Goal: Task Accomplishment & Management: Complete application form

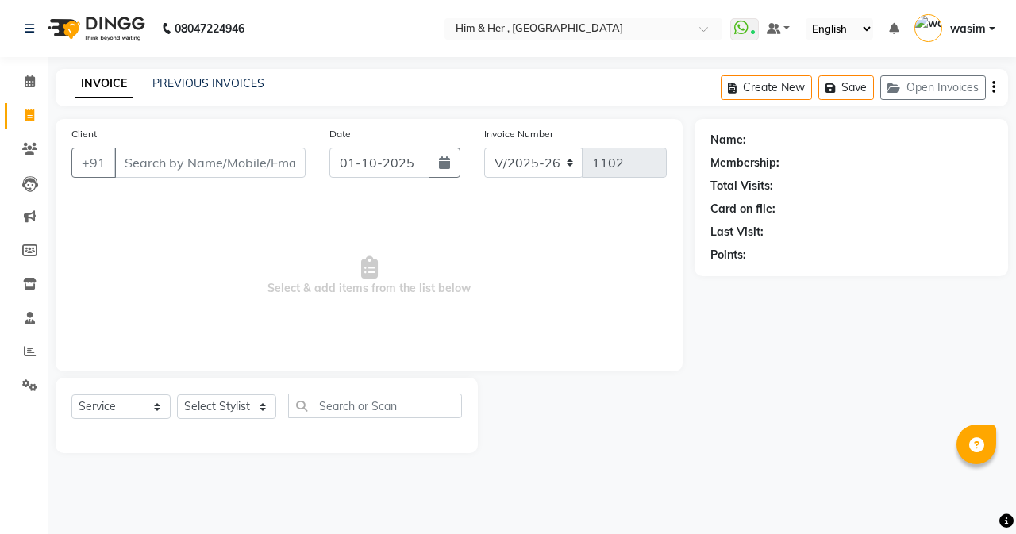
select select "5934"
select select "service"
click at [239, 164] on input "Client" at bounding box center [209, 163] width 191 height 30
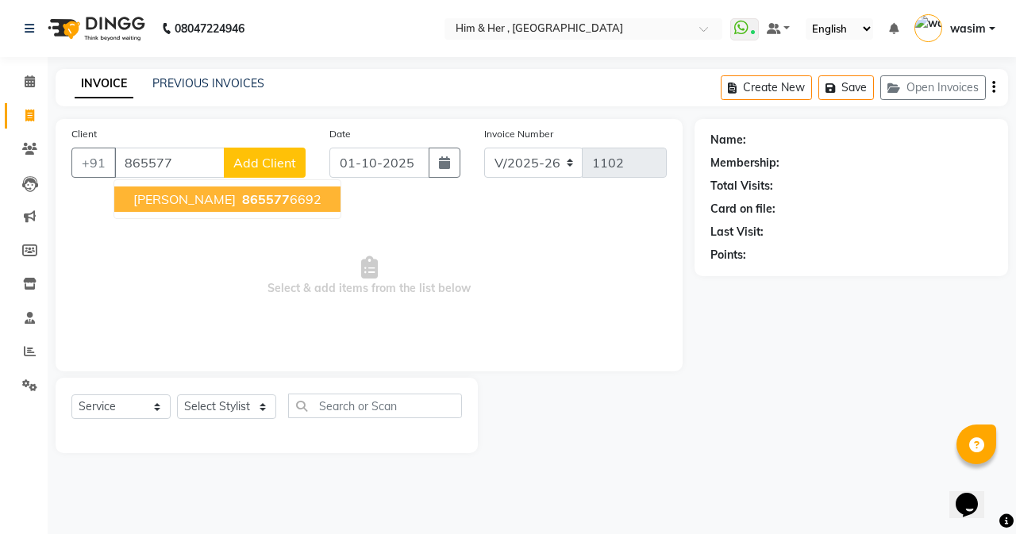
click at [239, 196] on ngb-highlight "865577 6692" at bounding box center [280, 199] width 83 height 16
type input "8655776692"
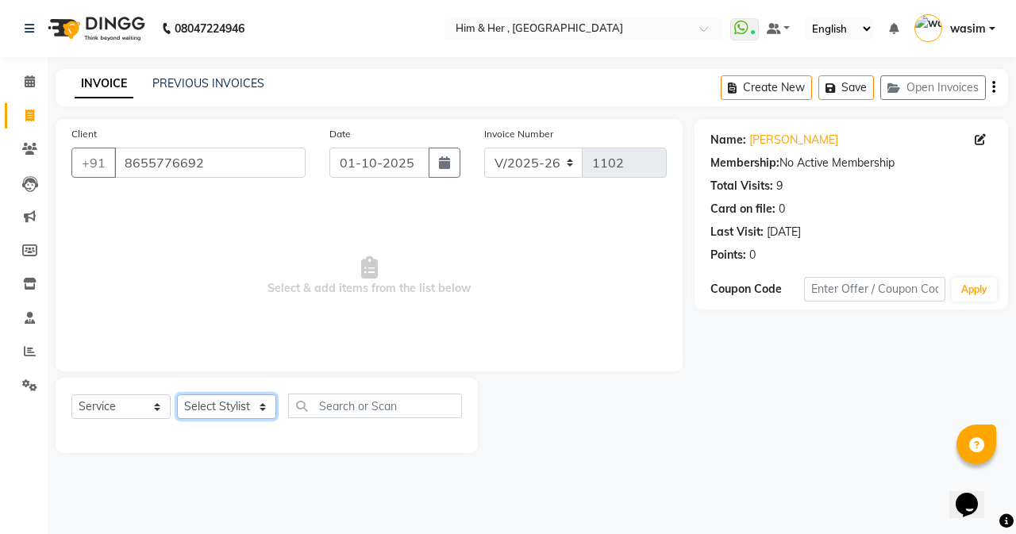
click at [233, 413] on select "Select Stylist Anam [PERSON_NAME] [PERSON_NAME]" at bounding box center [226, 407] width 99 height 25
select select "42530"
click at [177, 395] on select "Select Stylist Anam [PERSON_NAME] [PERSON_NAME]" at bounding box center [226, 407] width 99 height 25
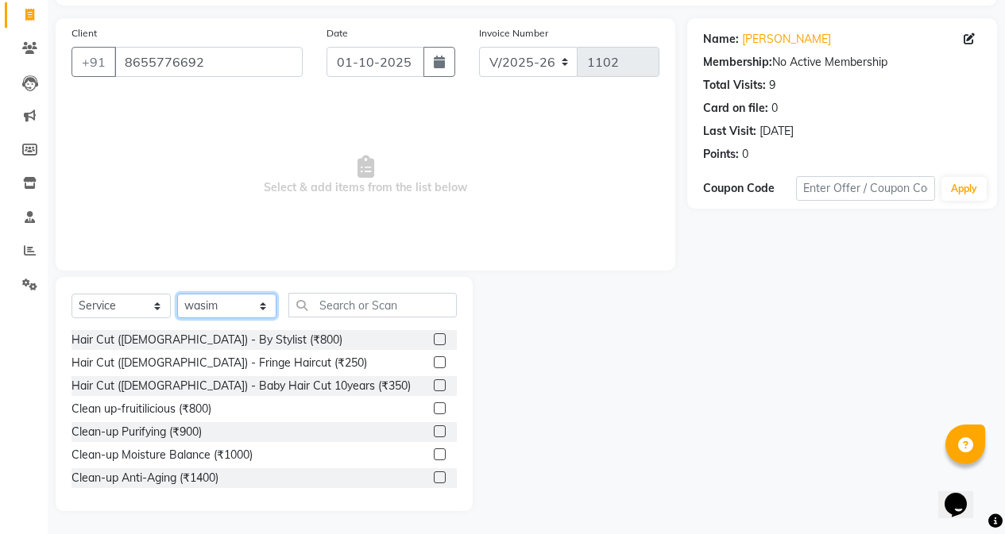
scroll to position [102, 0]
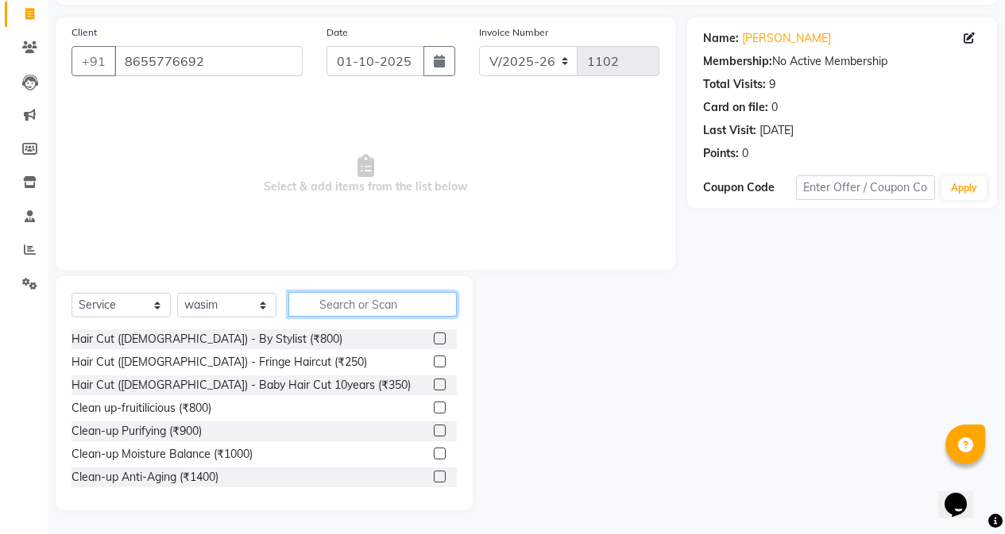
click at [364, 307] on input "text" at bounding box center [372, 304] width 168 height 25
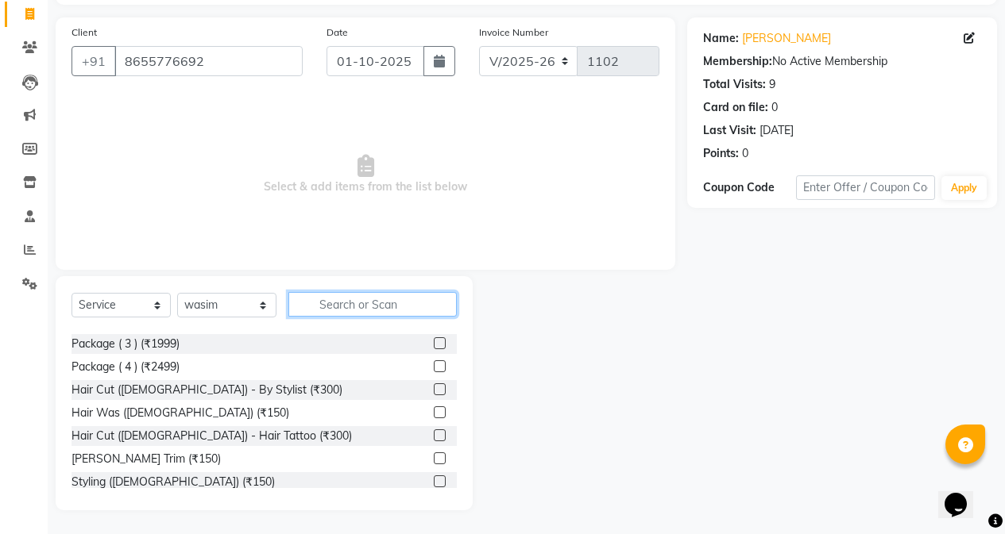
scroll to position [397, 0]
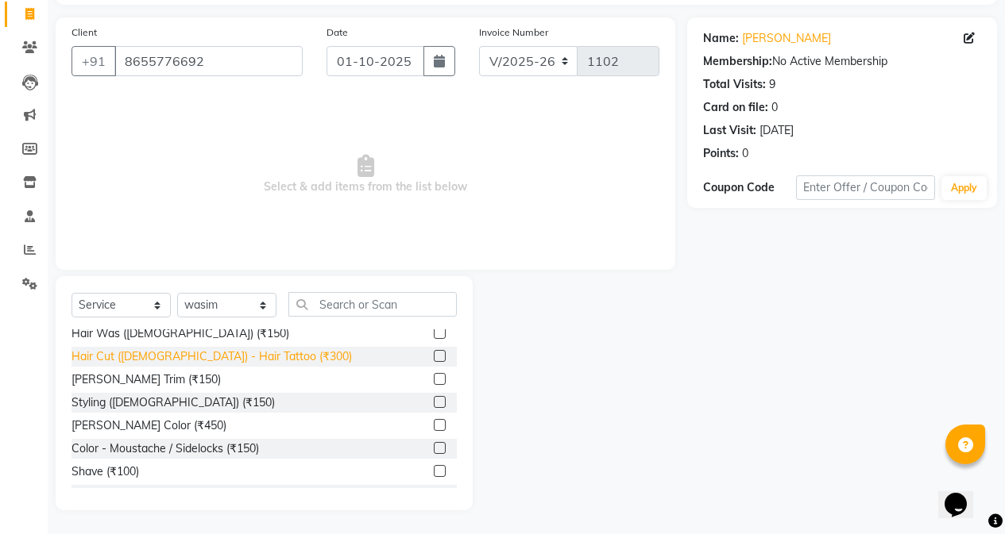
click at [232, 358] on div "Hair Cut ([DEMOGRAPHIC_DATA]) - Hair Tattoo (₹300)" at bounding box center [211, 357] width 280 height 17
checkbox input "false"
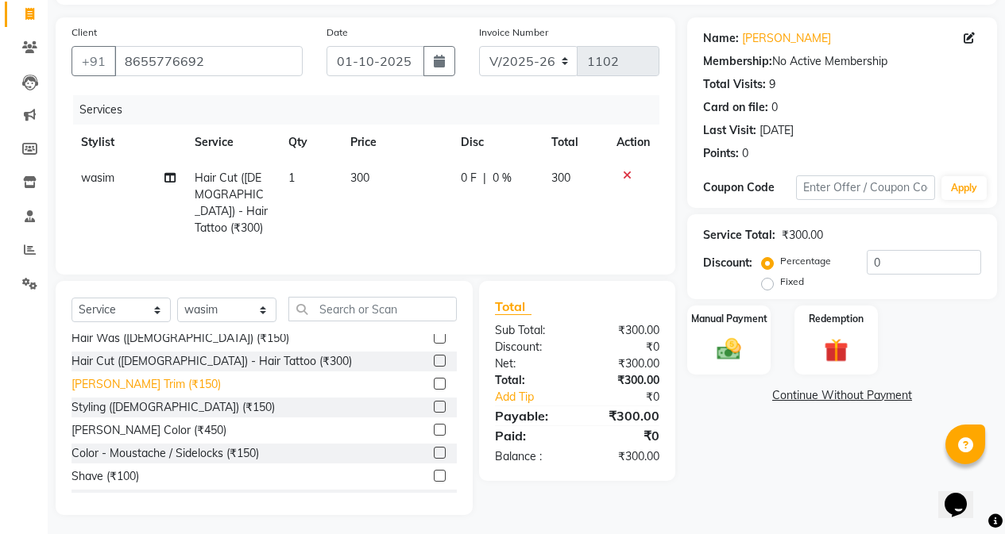
click at [131, 384] on div "[PERSON_NAME] Trim (₹150)" at bounding box center [145, 384] width 149 height 17
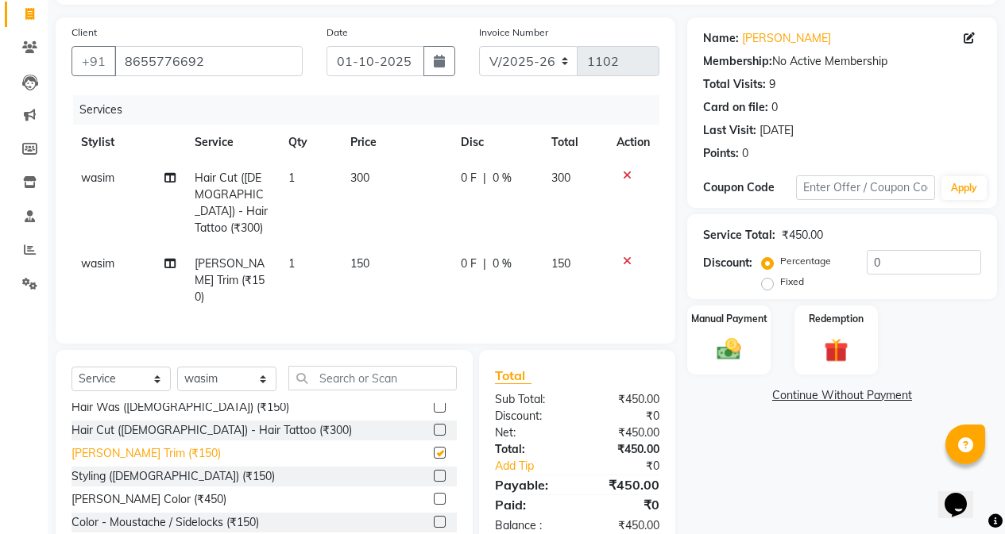
checkbox input "false"
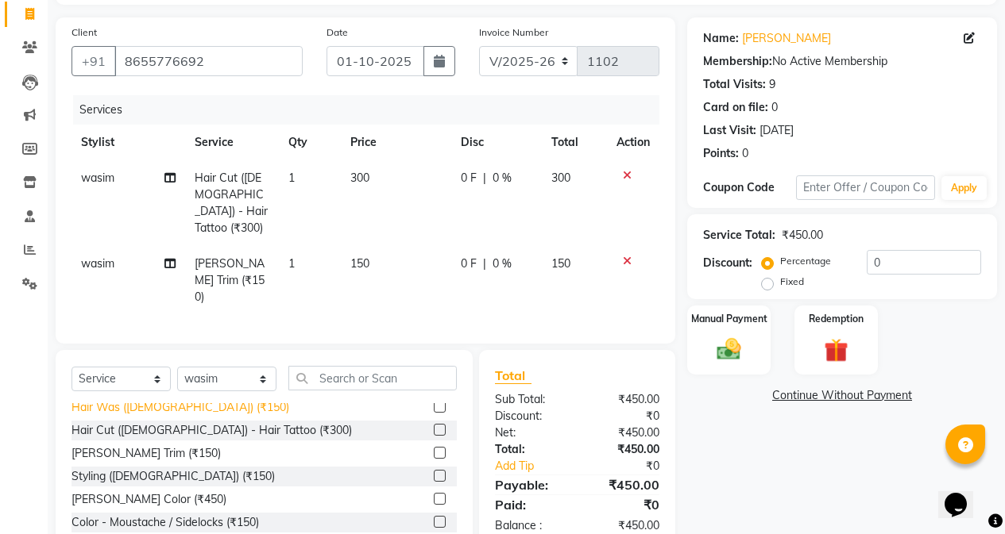
click at [145, 399] on div "Hair Was ([DEMOGRAPHIC_DATA]) (₹150)" at bounding box center [180, 407] width 218 height 17
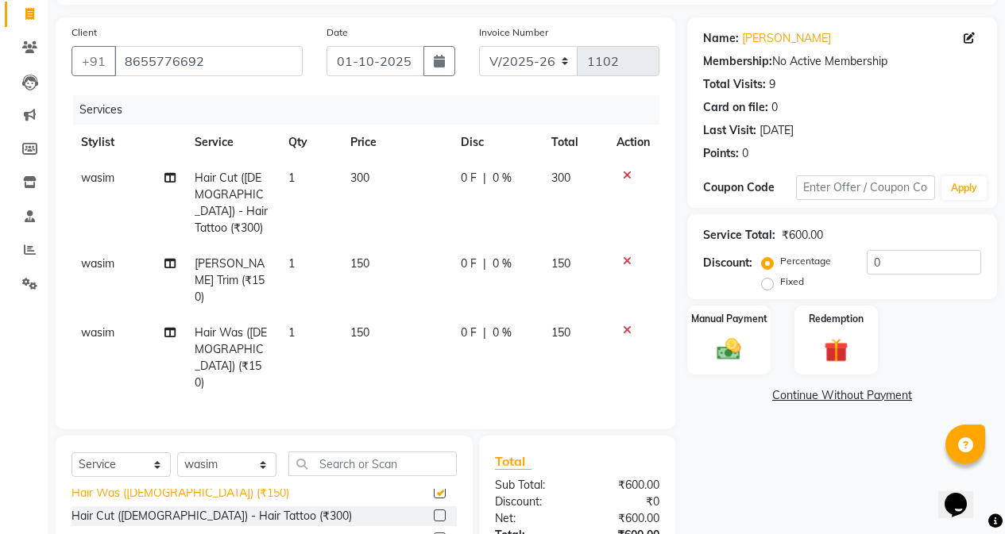
checkbox input "false"
click at [775, 37] on link "Victor H&h" at bounding box center [786, 38] width 89 height 17
click at [758, 40] on link "Victor H&h" at bounding box center [786, 38] width 89 height 17
click at [359, 272] on td "150" at bounding box center [396, 280] width 110 height 69
select select "42530"
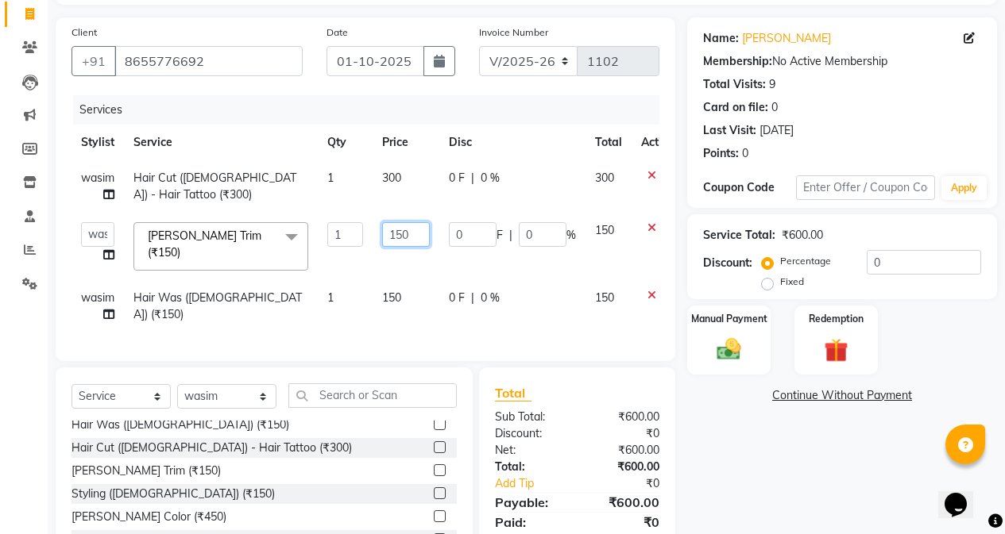
click at [401, 243] on input "150" at bounding box center [406, 234] width 48 height 25
type input "100"
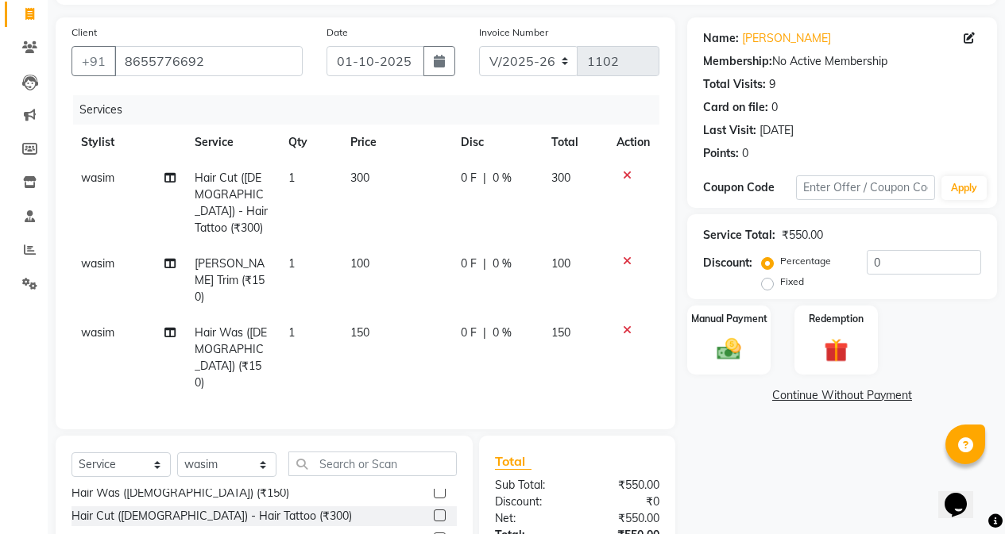
click at [400, 315] on td "150" at bounding box center [396, 358] width 110 height 86
select select "42530"
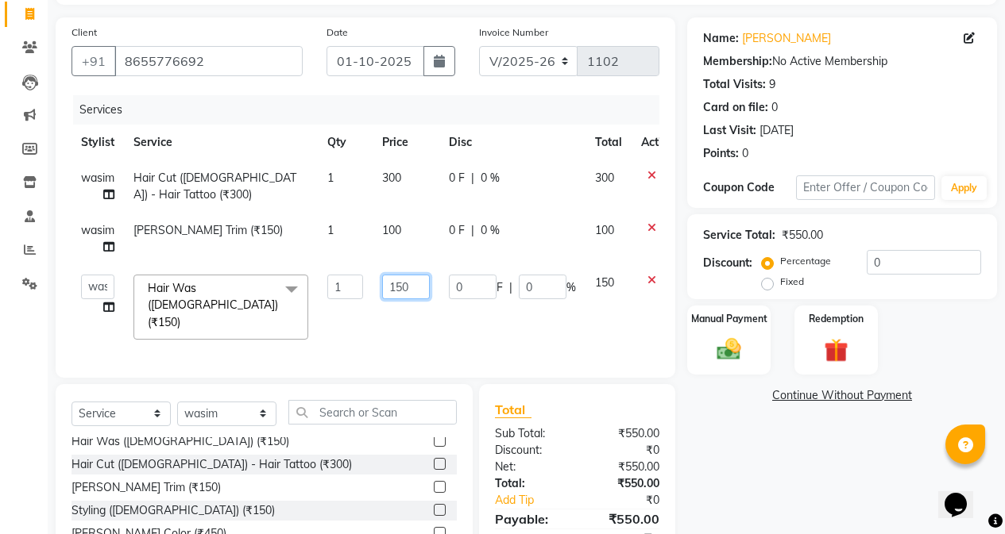
click at [404, 289] on input "150" at bounding box center [406, 287] width 48 height 25
type input "100"
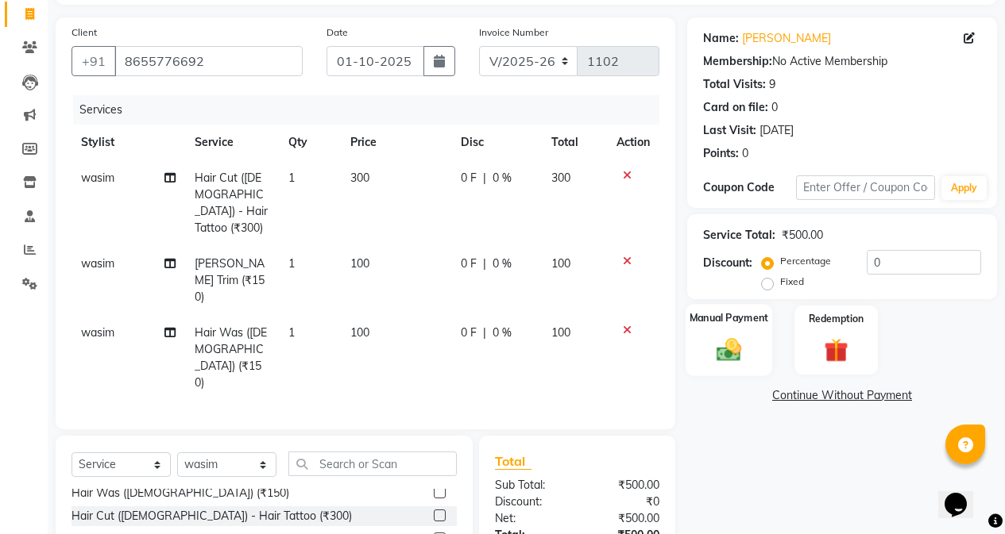
click at [753, 357] on div "Manual Payment" at bounding box center [728, 340] width 87 height 72
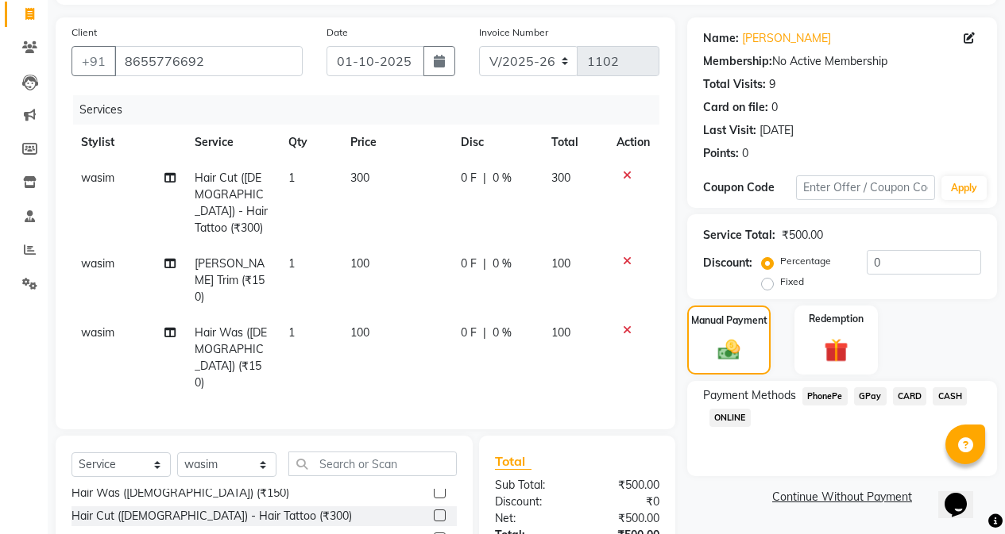
click at [873, 399] on span "GPay" at bounding box center [870, 397] width 33 height 18
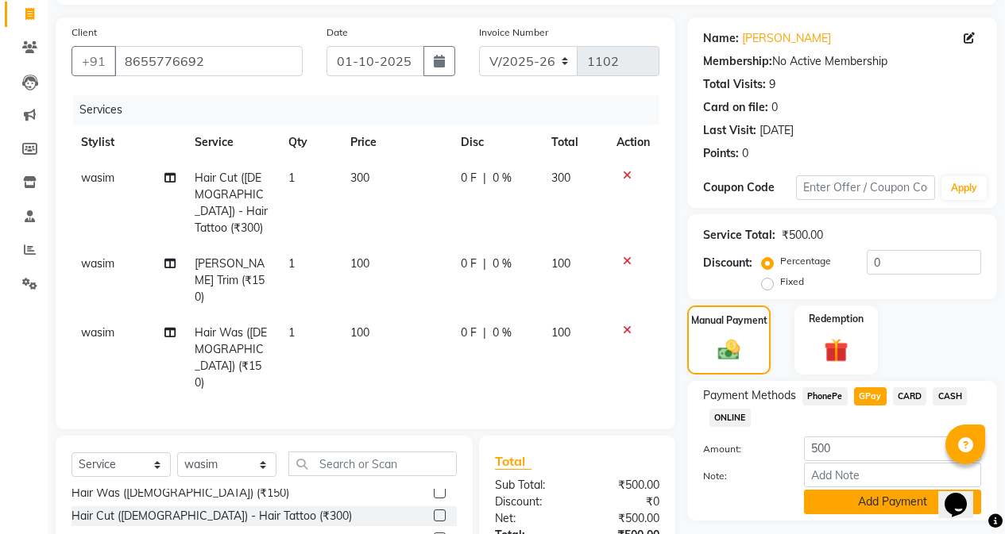
click at [870, 505] on button "Add Payment" at bounding box center [892, 502] width 177 height 25
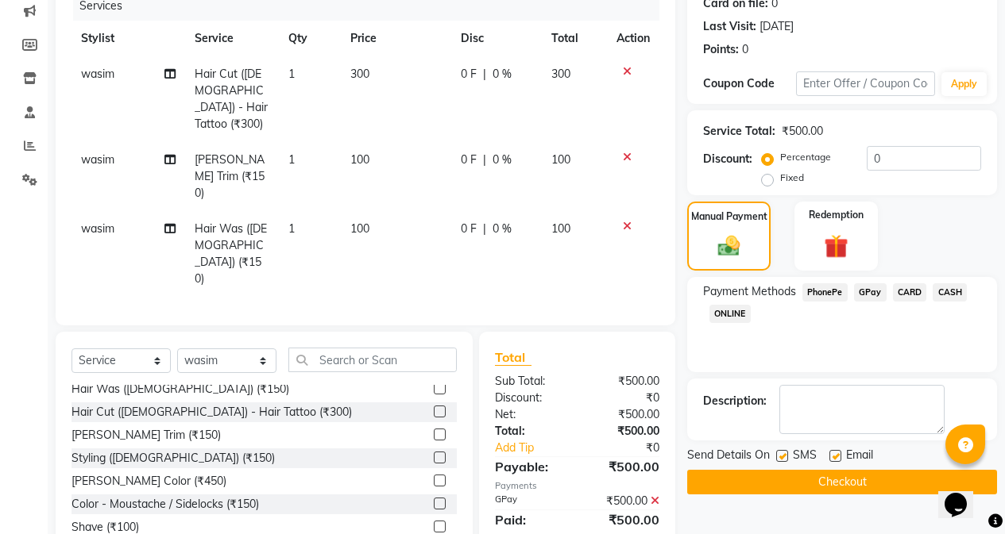
scroll to position [206, 0]
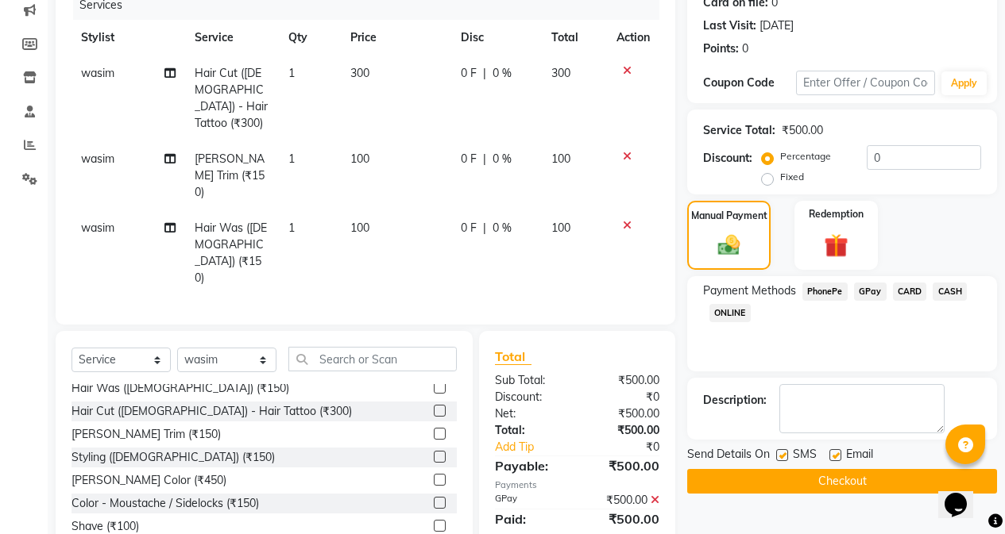
click at [783, 453] on label at bounding box center [782, 455] width 12 height 12
click at [783, 453] on input "checkbox" at bounding box center [781, 456] width 10 height 10
checkbox input "false"
click at [805, 482] on button "Checkout" at bounding box center [842, 481] width 310 height 25
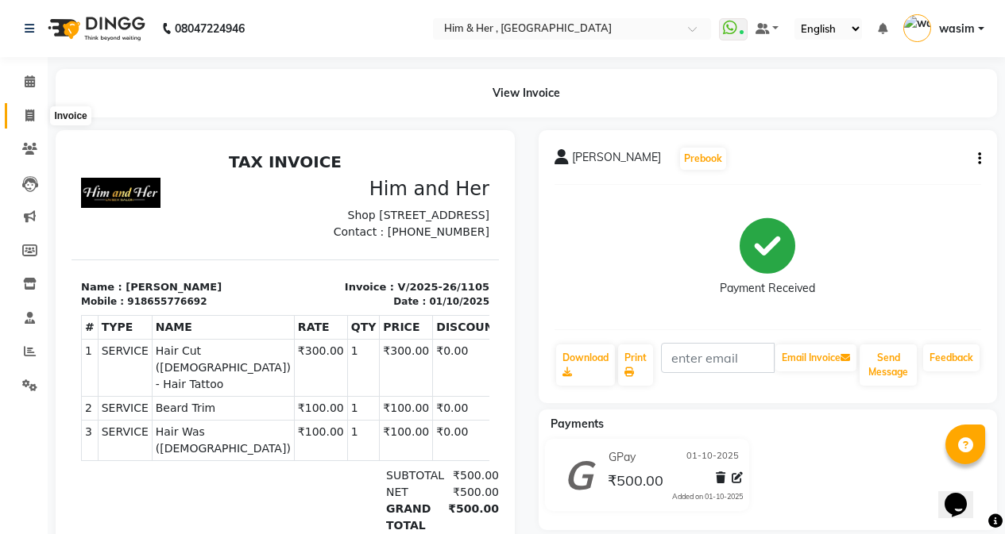
click at [22, 120] on span at bounding box center [30, 116] width 28 height 18
select select "5934"
select select "service"
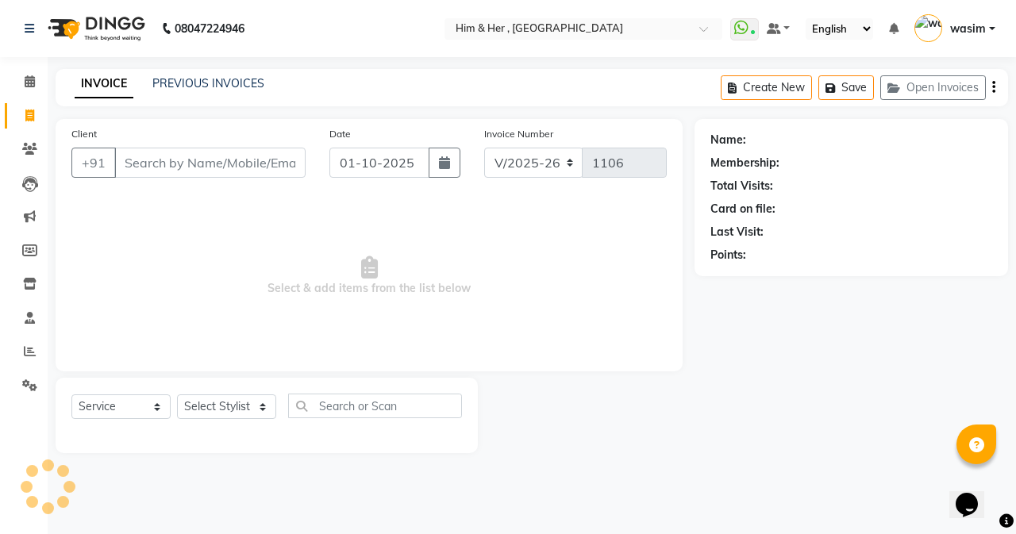
click at [179, 157] on input "Client" at bounding box center [209, 163] width 191 height 30
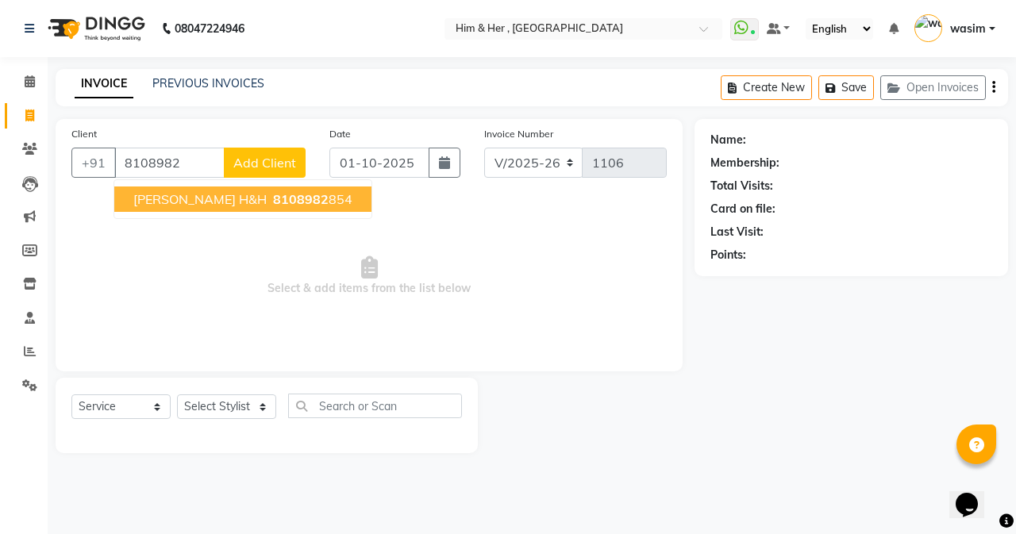
drag, startPoint x: 230, startPoint y: 186, endPoint x: 229, endPoint y: 198, distance: 12.0
click at [230, 187] on ngb-typeahead-window "vivek H&H 8108982 854" at bounding box center [243, 199] width 259 height 40
click at [273, 198] on span "8108982" at bounding box center [301, 199] width 56 height 16
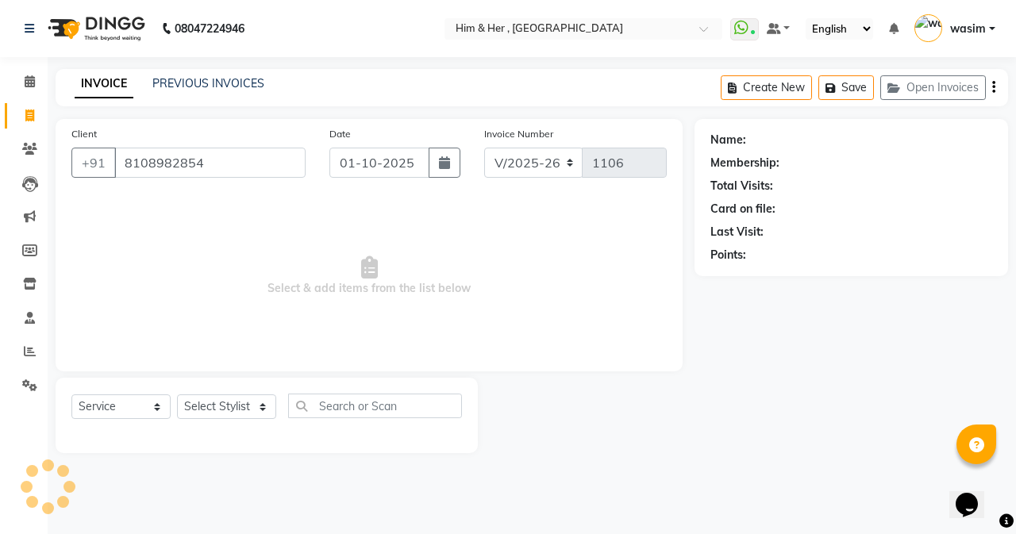
type input "8108982854"
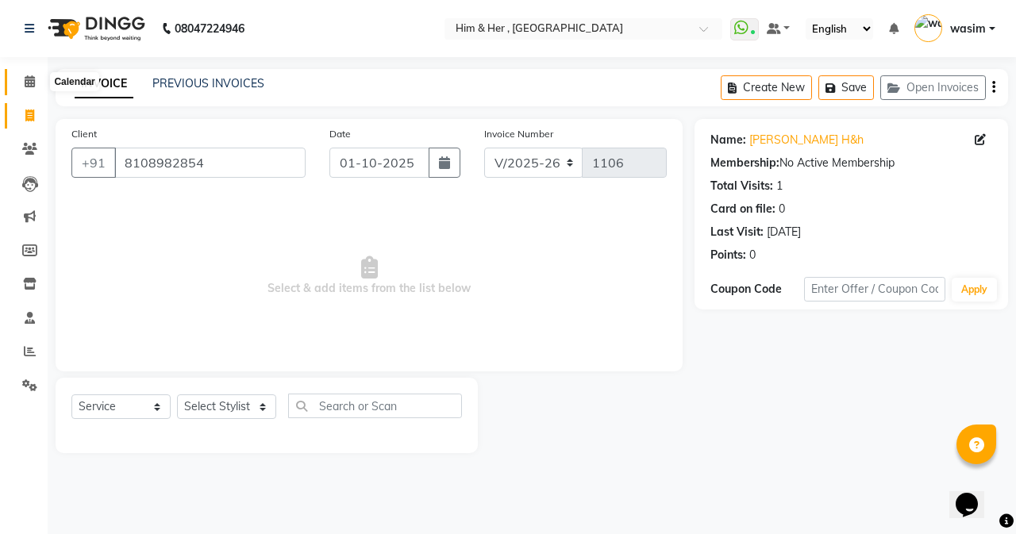
click at [37, 76] on span at bounding box center [30, 82] width 28 height 18
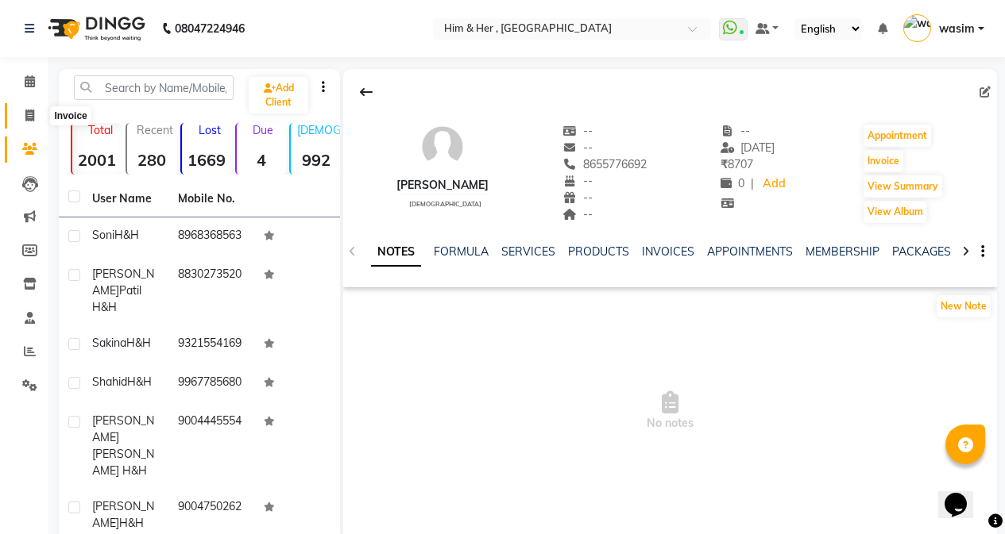
click at [32, 114] on icon at bounding box center [29, 116] width 9 height 12
select select "5934"
select select "service"
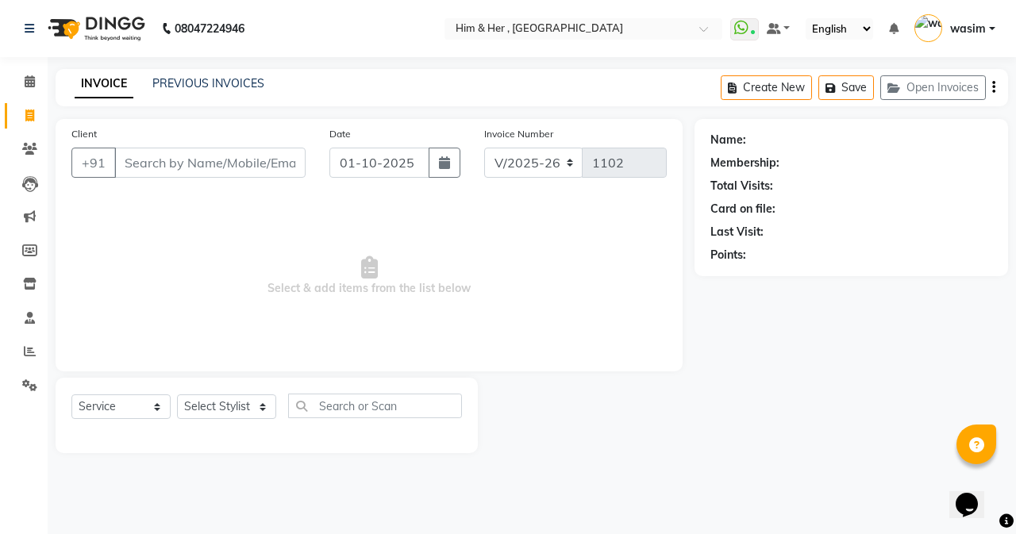
click at [168, 172] on input "Client" at bounding box center [209, 163] width 191 height 30
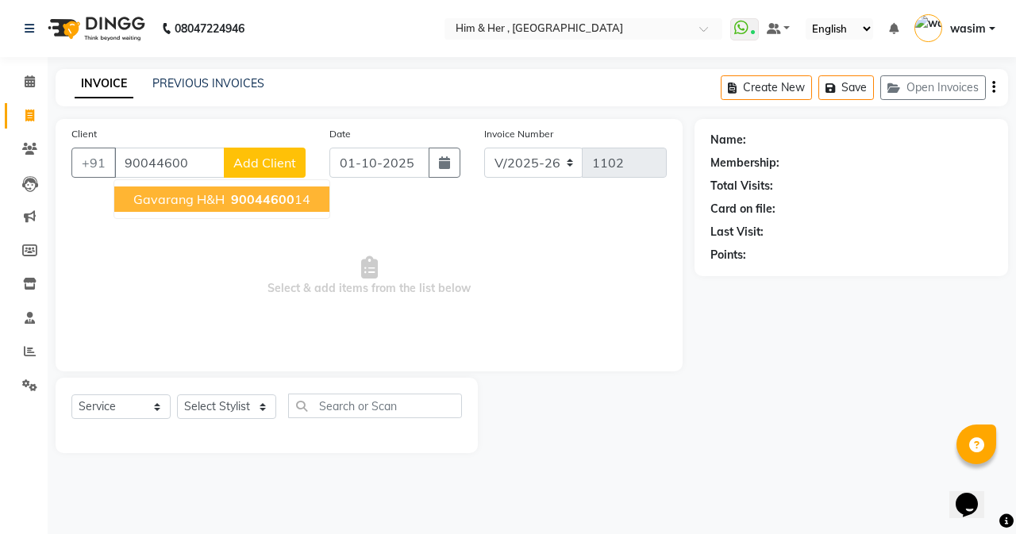
click at [185, 197] on span "Gavarang H&H" at bounding box center [178, 199] width 91 height 16
type input "9004460014"
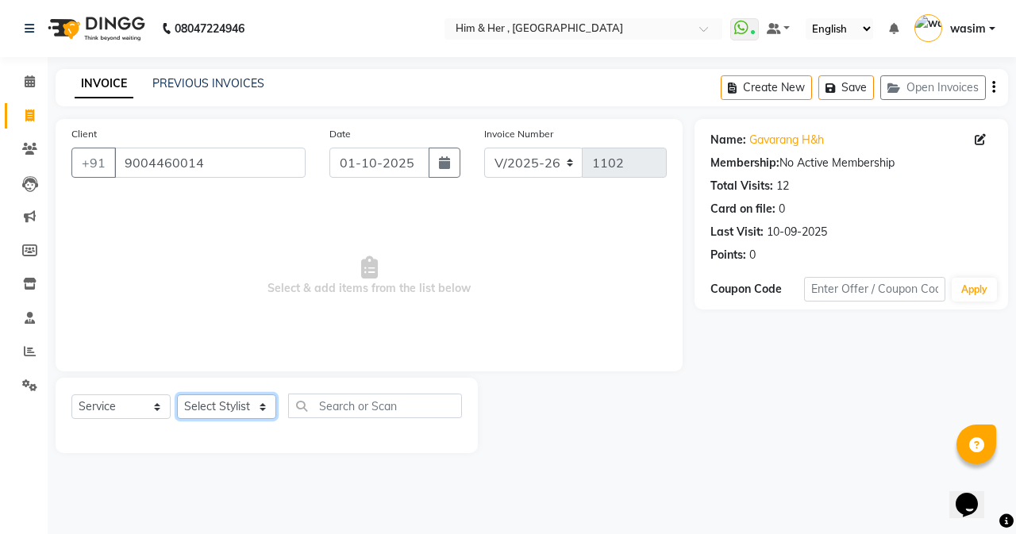
click at [204, 411] on select "Select Stylist Anam [PERSON_NAME] [PERSON_NAME]" at bounding box center [226, 407] width 99 height 25
select select "47402"
click at [177, 395] on select "Select Stylist Anam [PERSON_NAME] [PERSON_NAME]" at bounding box center [226, 407] width 99 height 25
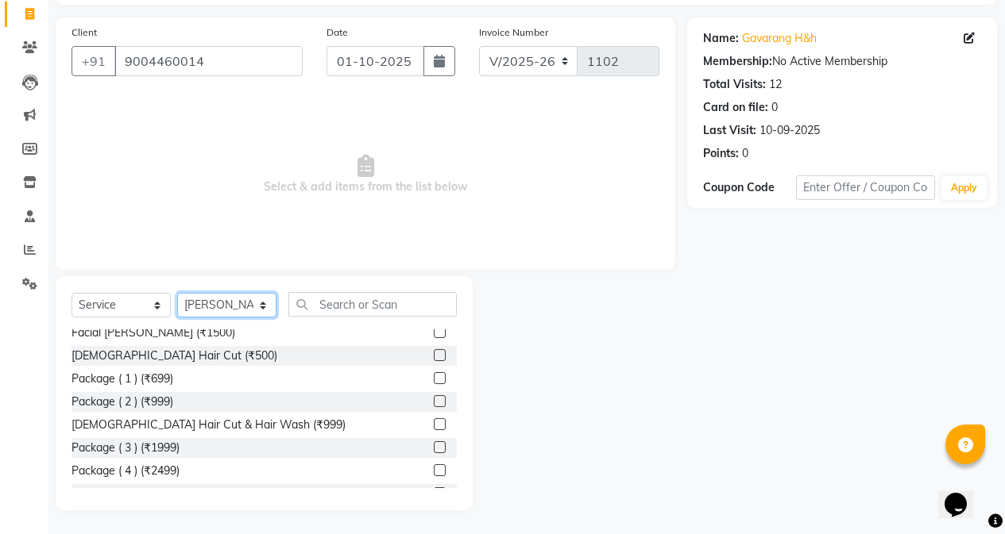
scroll to position [238, 0]
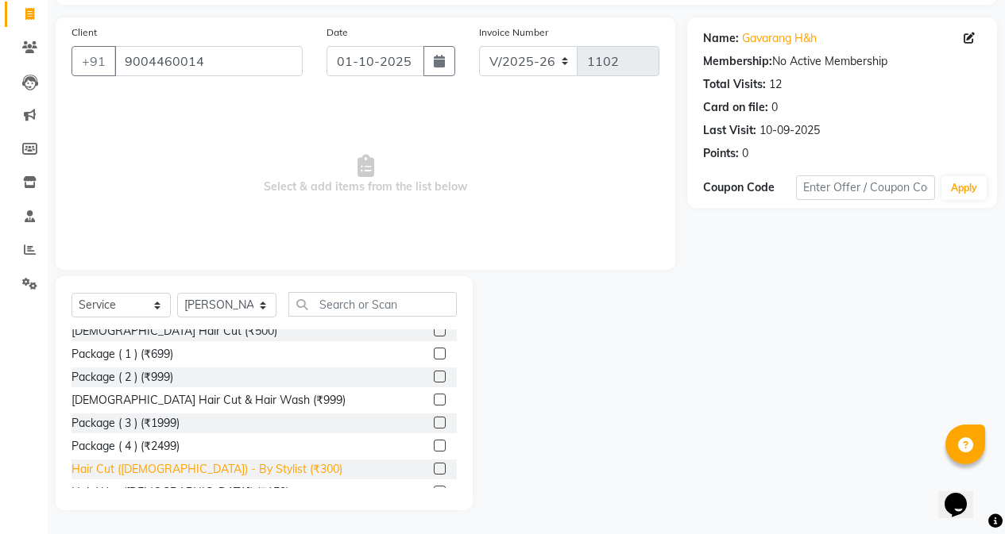
click at [207, 461] on div "Hair Cut ([DEMOGRAPHIC_DATA]) - By Stylist (₹300)" at bounding box center [206, 469] width 271 height 17
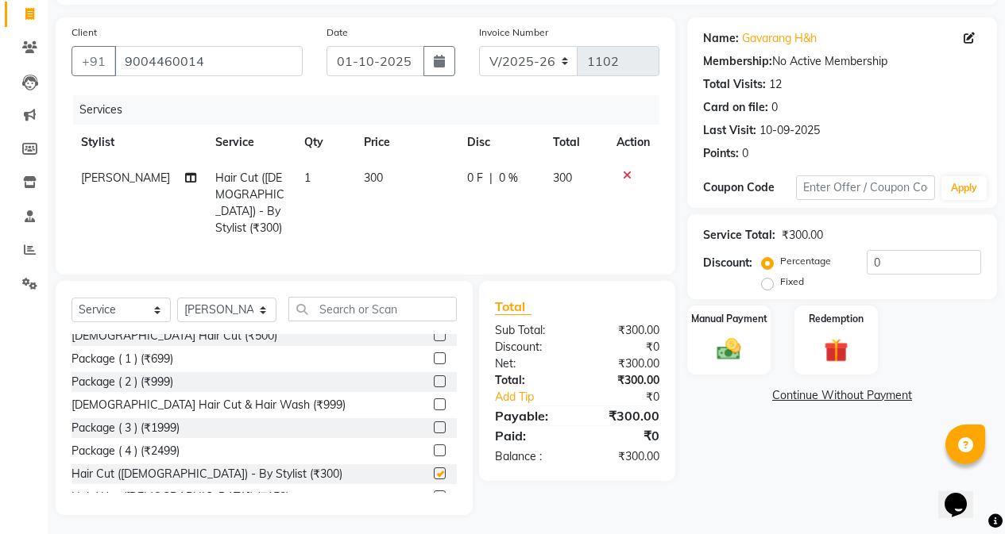
checkbox input "false"
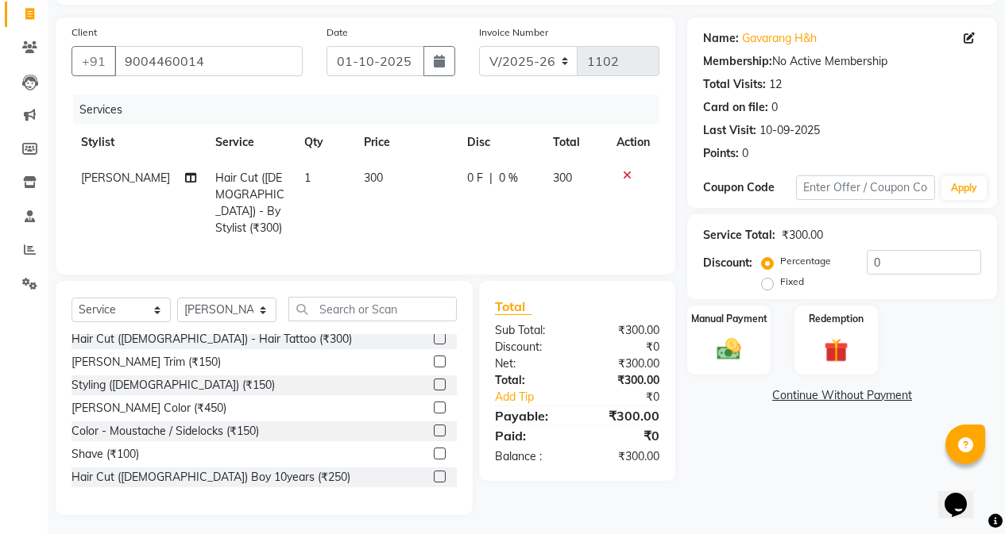
scroll to position [397, 0]
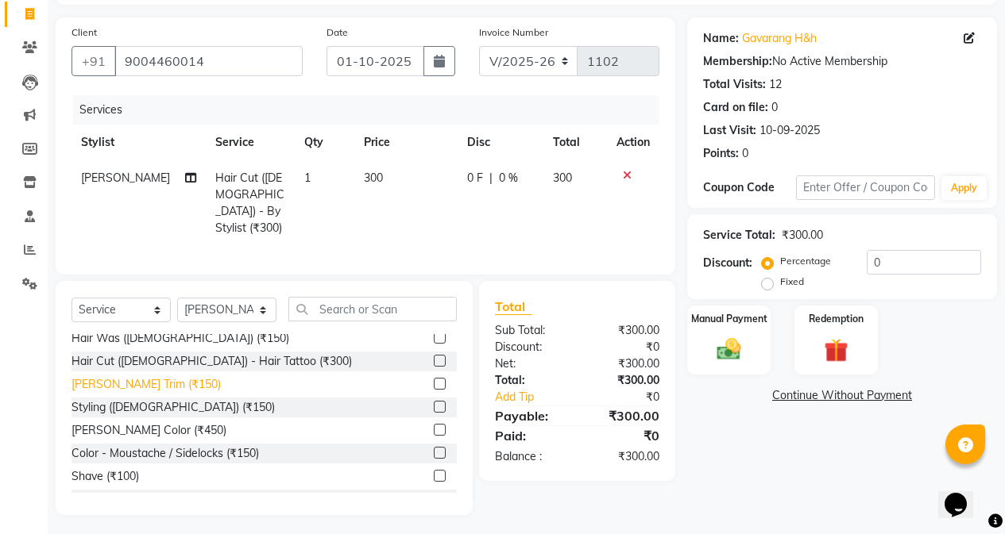
click at [144, 384] on div "[PERSON_NAME] Trim (₹150)" at bounding box center [145, 384] width 149 height 17
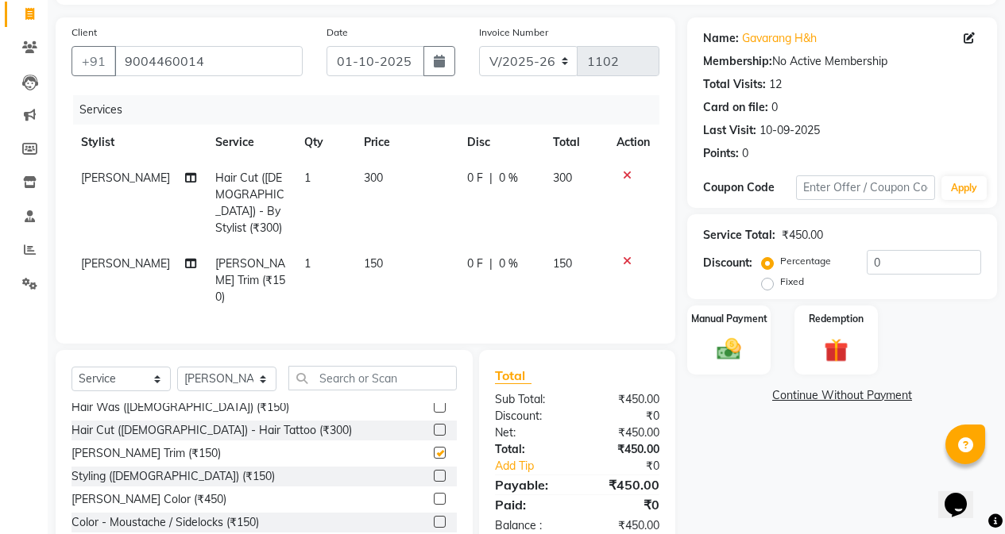
checkbox input "false"
click at [414, 246] on td "150" at bounding box center [405, 280] width 103 height 69
select select "47402"
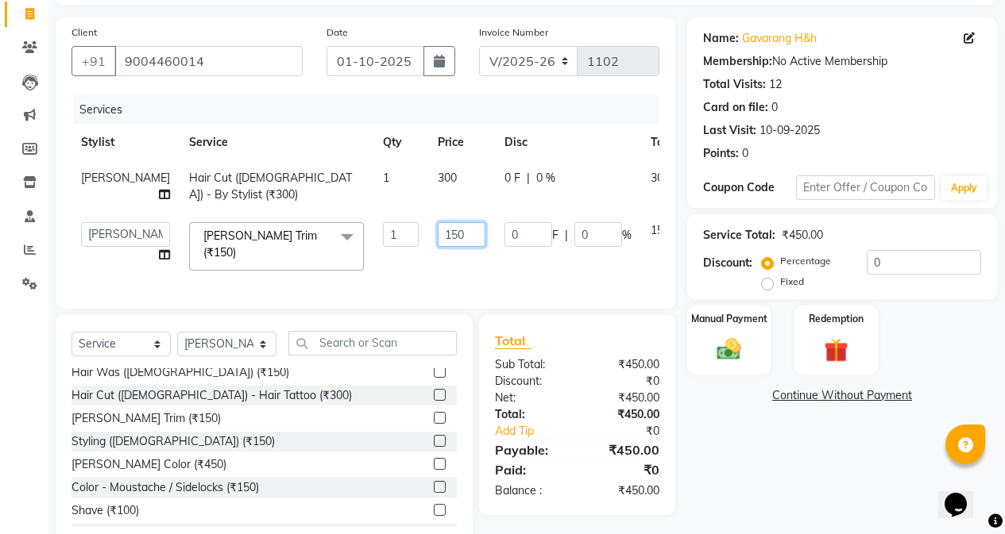
click at [438, 247] on input "150" at bounding box center [462, 234] width 48 height 25
type input "100"
click at [727, 353] on img at bounding box center [728, 349] width 40 height 29
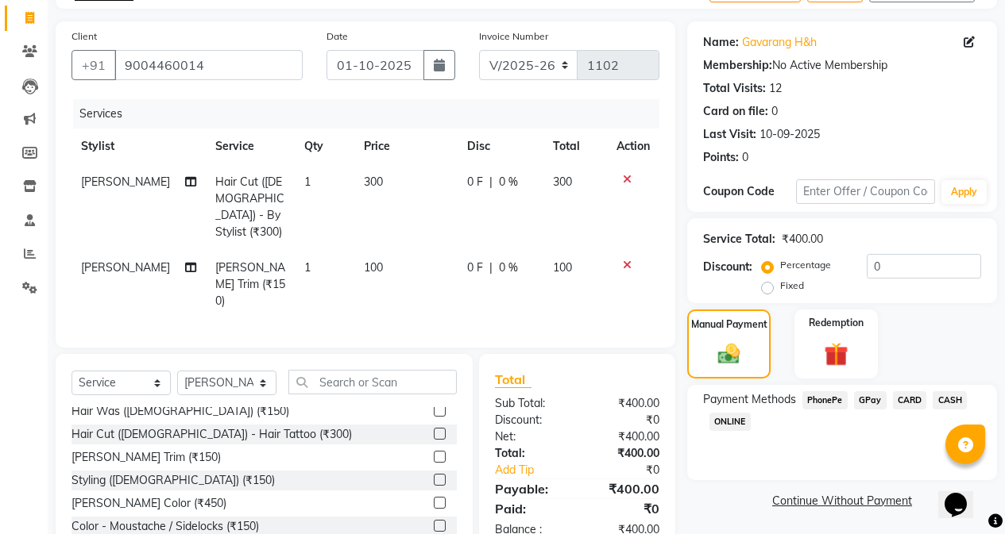
scroll to position [0, 0]
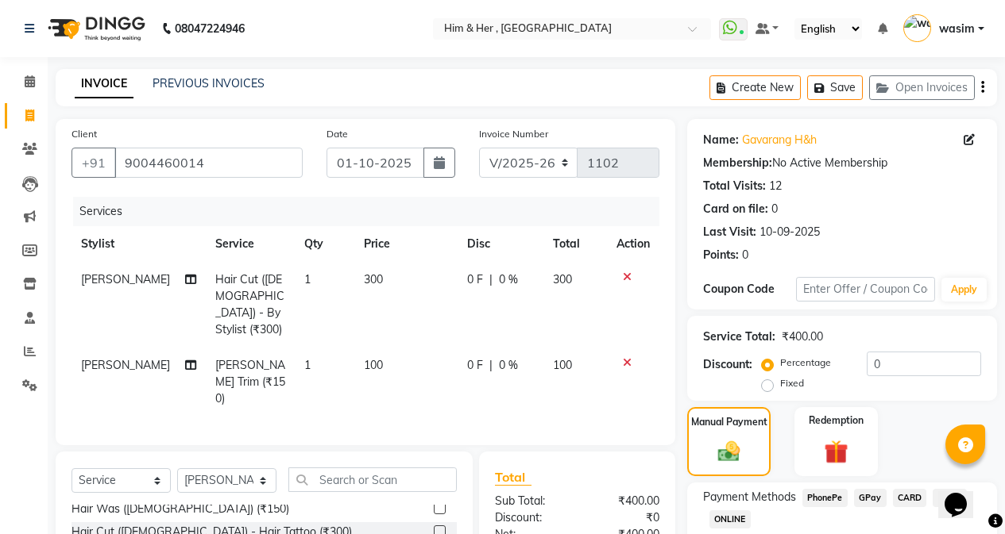
click at [372, 268] on td "300" at bounding box center [405, 305] width 103 height 86
select select "47402"
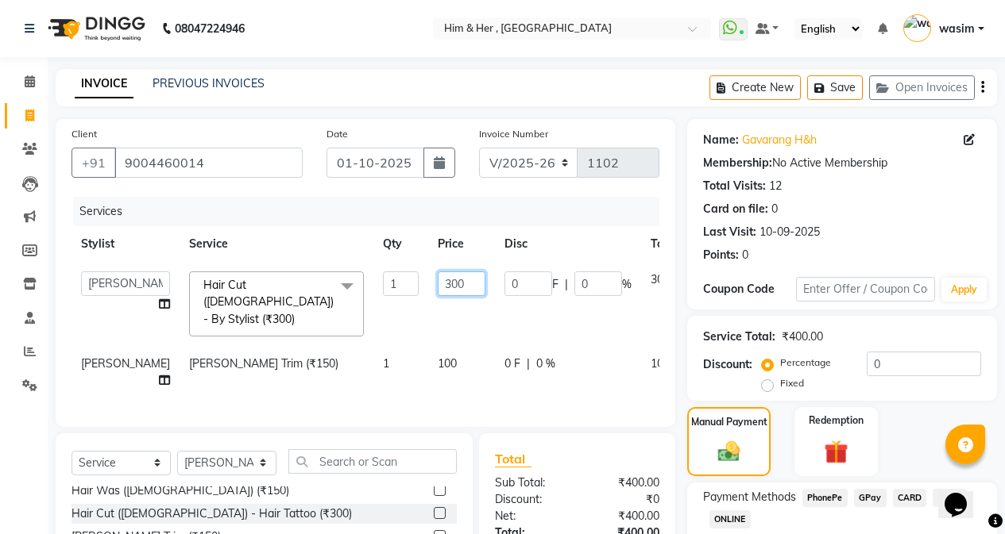
click at [438, 285] on input "300" at bounding box center [462, 284] width 48 height 25
type input "250"
click at [428, 346] on td "100" at bounding box center [461, 372] width 67 height 52
select select "47402"
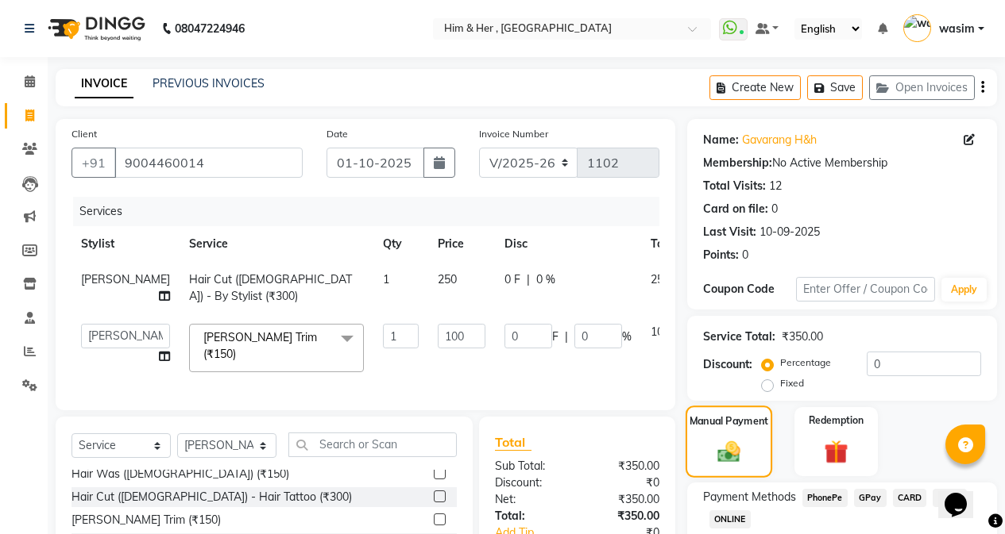
click at [714, 427] on label "Manual Payment" at bounding box center [728, 421] width 79 height 15
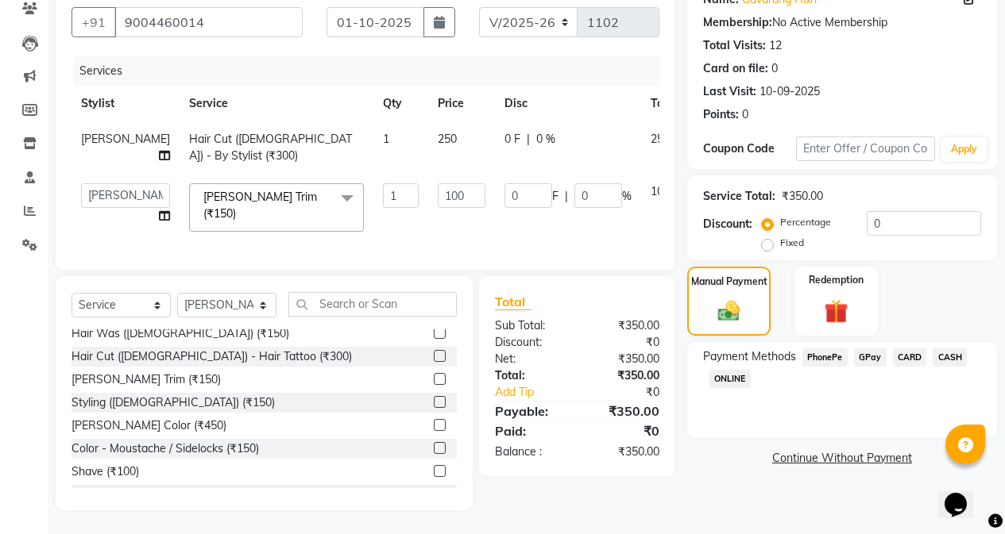
scroll to position [162, 0]
click at [868, 349] on span "GPay" at bounding box center [870, 358] width 33 height 18
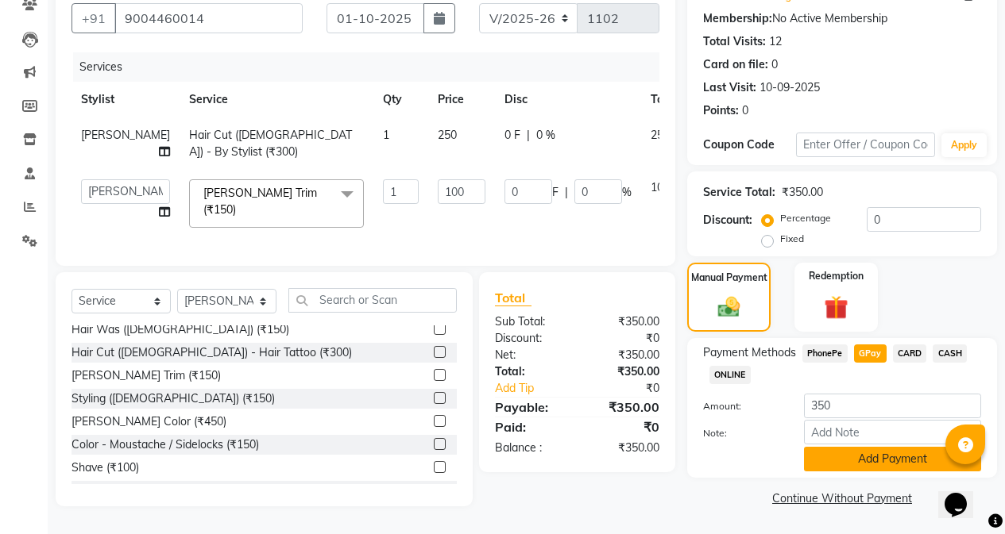
click at [874, 450] on button "Add Payment" at bounding box center [892, 459] width 177 height 25
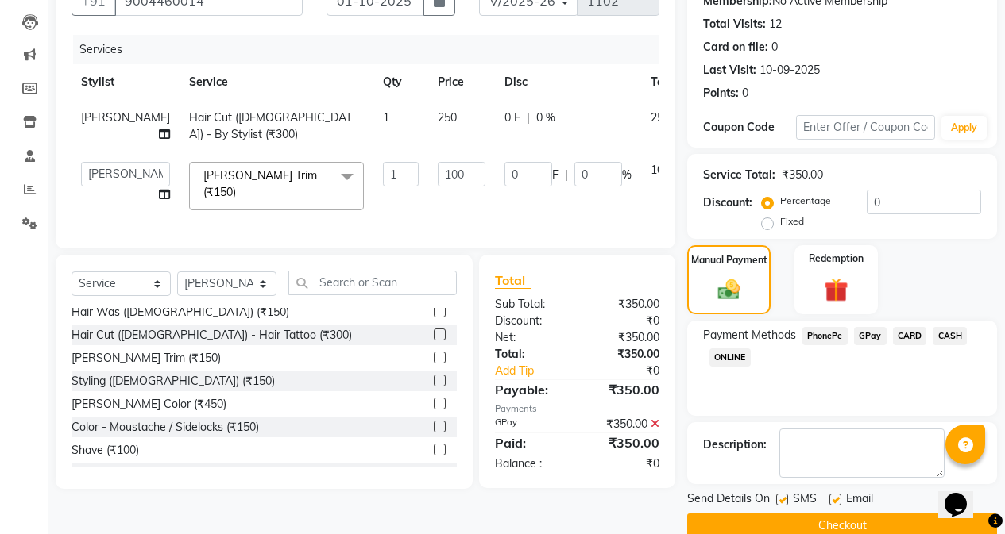
scroll to position [190, 0]
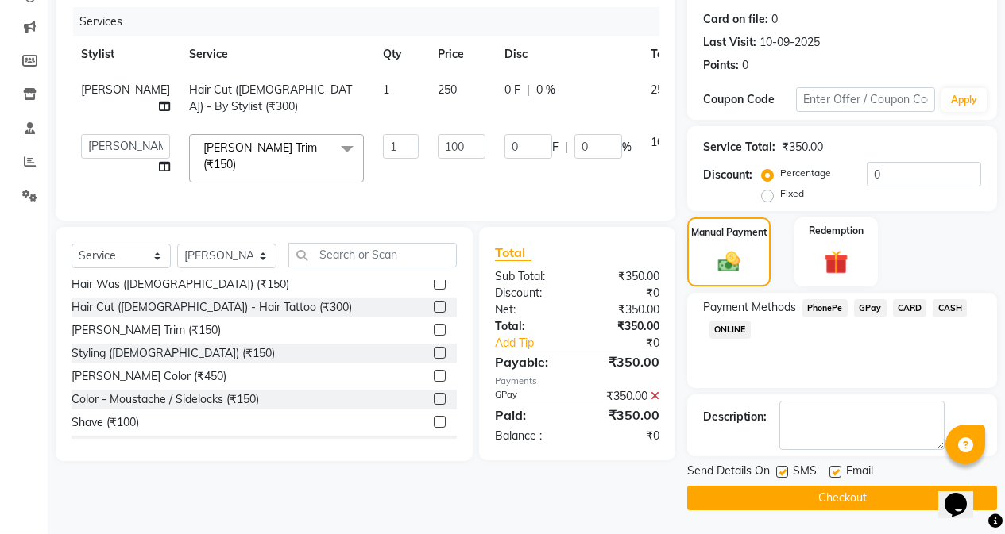
click at [784, 469] on label at bounding box center [782, 472] width 12 height 12
click at [784, 469] on input "checkbox" at bounding box center [781, 473] width 10 height 10
checkbox input "false"
click at [791, 497] on button "Checkout" at bounding box center [842, 498] width 310 height 25
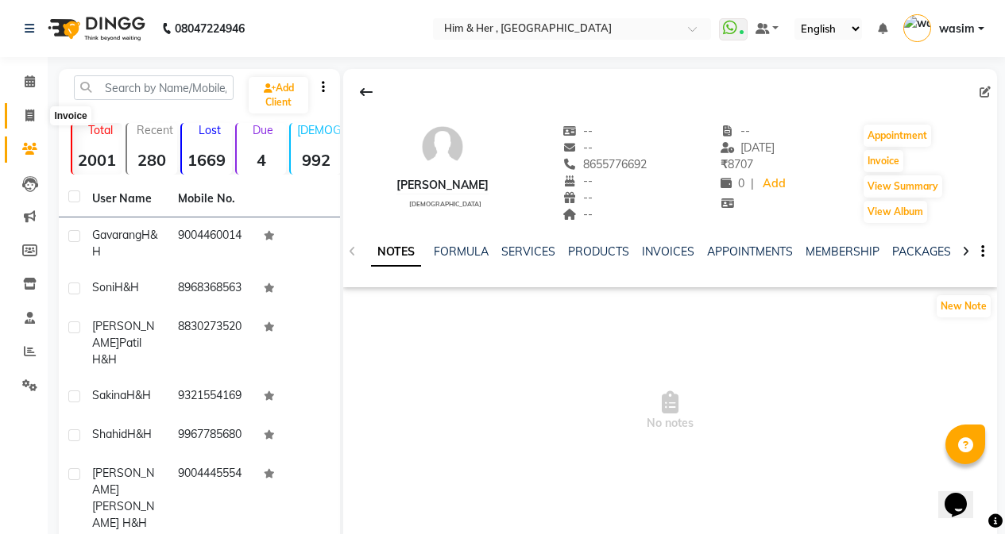
click at [35, 121] on span at bounding box center [30, 116] width 28 height 18
select select "5934"
select select "service"
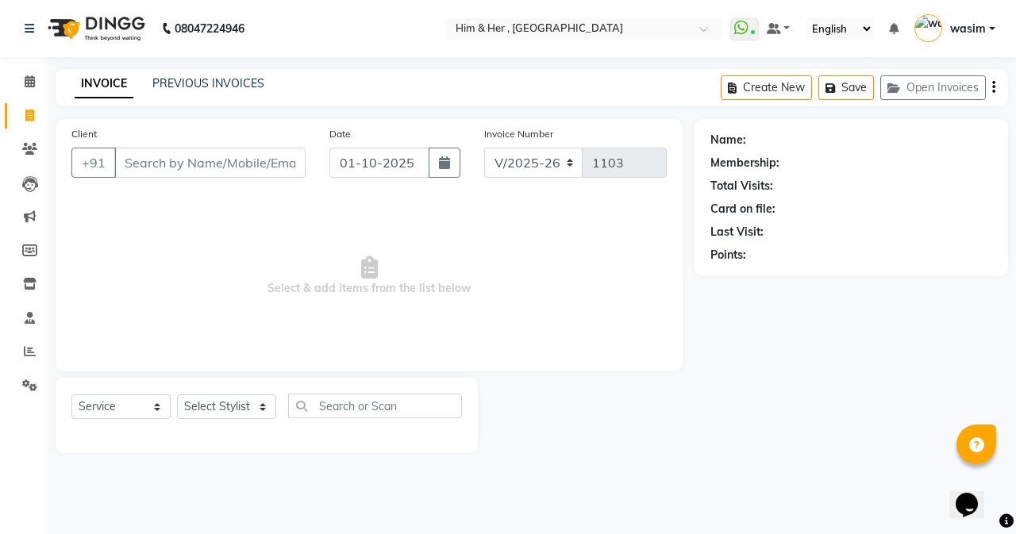
click at [187, 158] on input "Client" at bounding box center [209, 163] width 191 height 30
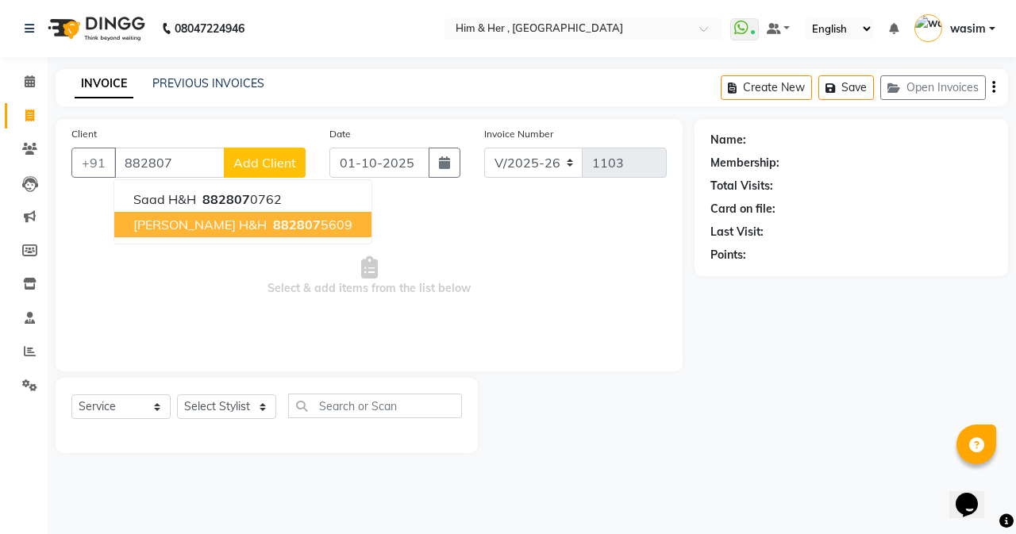
click at [270, 229] on ngb-highlight "882807 5609" at bounding box center [311, 225] width 83 height 16
type input "8828075609"
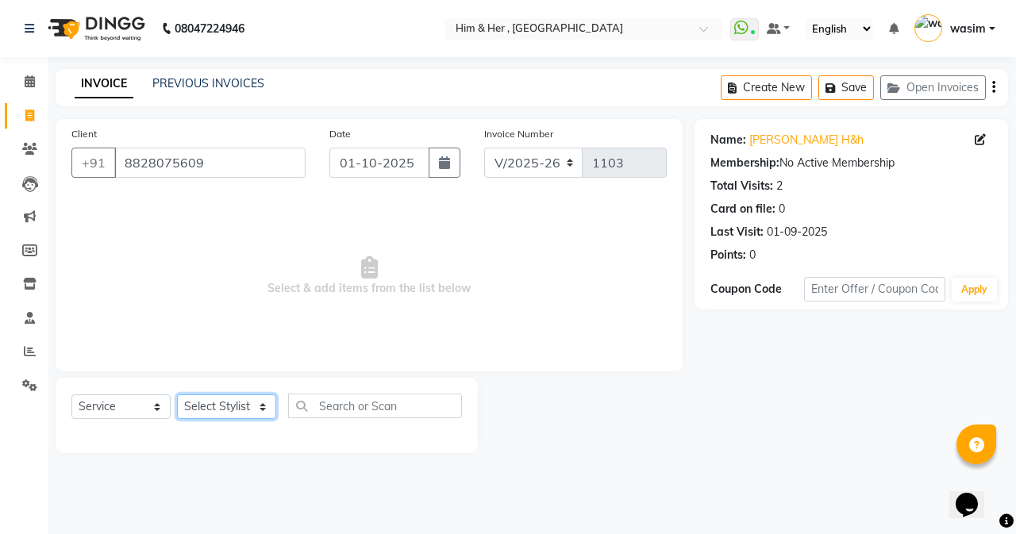
click at [218, 406] on select "Select Stylist Anam [PERSON_NAME] [PERSON_NAME]" at bounding box center [226, 407] width 99 height 25
select select "47402"
click at [177, 395] on select "Select Stylist Anam [PERSON_NAME] [PERSON_NAME]" at bounding box center [226, 407] width 99 height 25
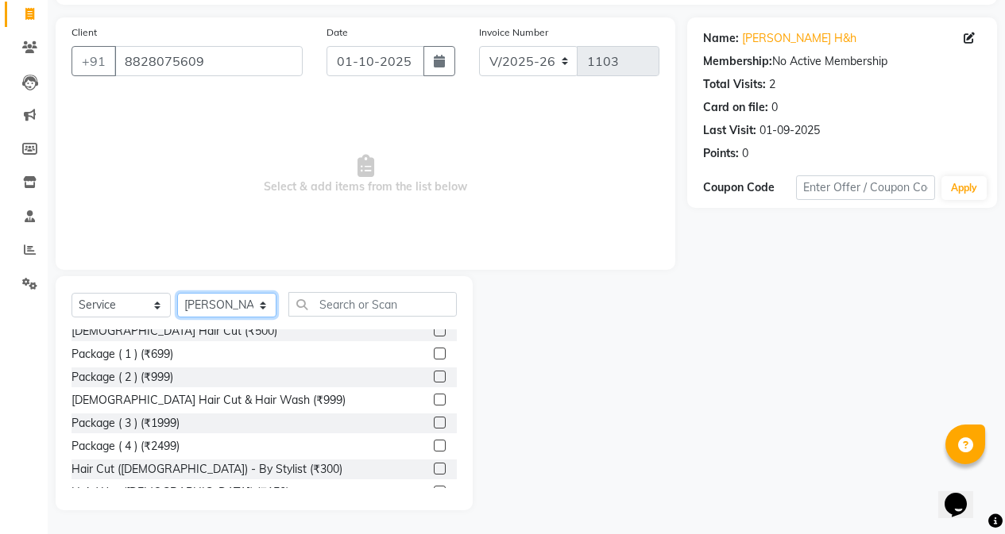
scroll to position [318, 0]
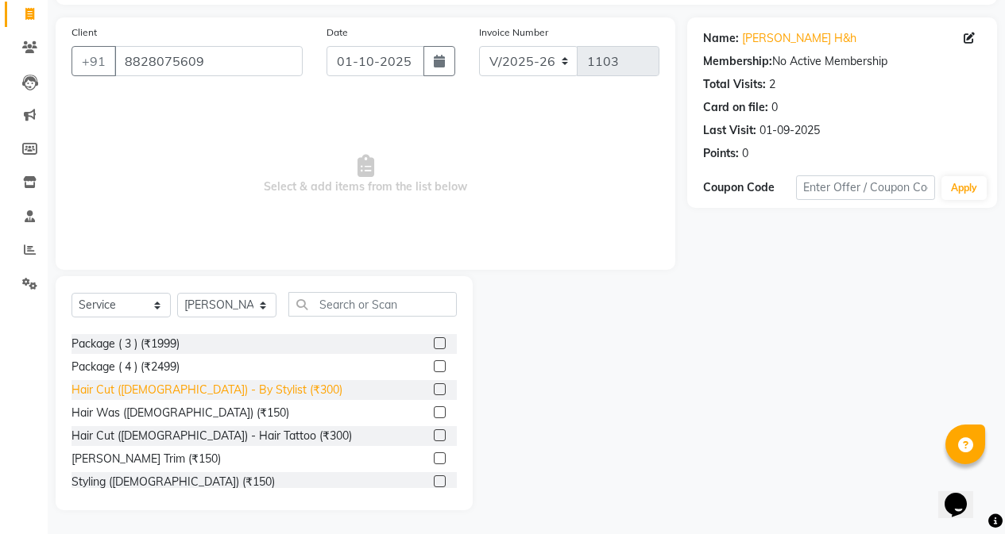
click at [223, 395] on div "Hair Cut ([DEMOGRAPHIC_DATA]) - By Stylist (₹300)" at bounding box center [206, 390] width 271 height 17
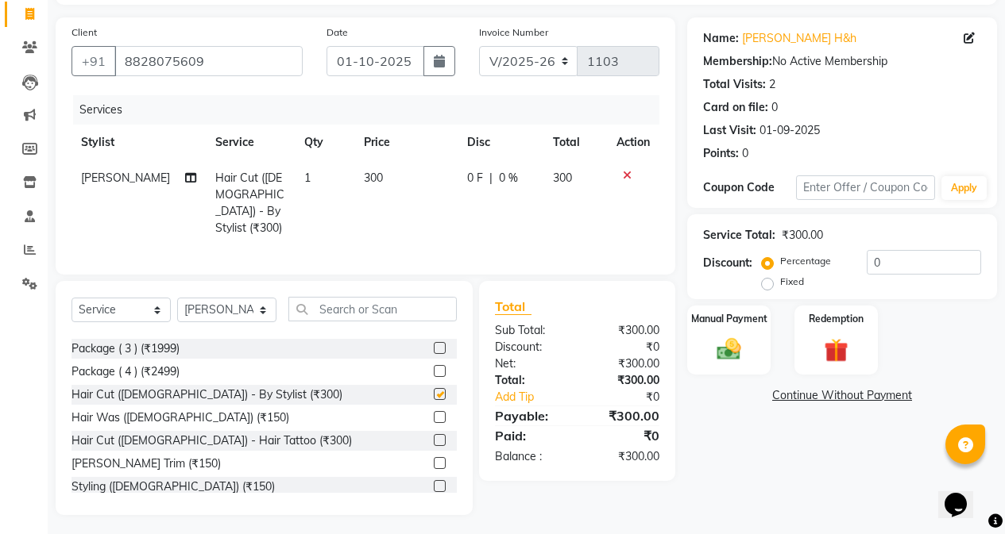
checkbox input "false"
click at [357, 209] on td "300" at bounding box center [405, 203] width 103 height 86
select select "47402"
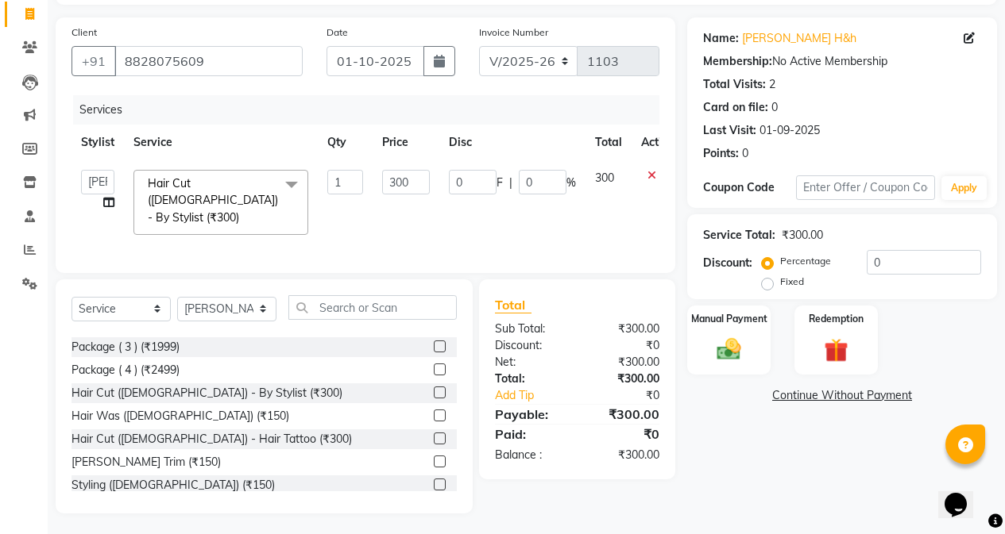
click at [404, 168] on td "300" at bounding box center [405, 202] width 67 height 84
click at [406, 175] on input "300" at bounding box center [406, 182] width 48 height 25
type input "250"
click at [493, 218] on td "0 F | 0 %" at bounding box center [512, 202] width 146 height 84
select select "47402"
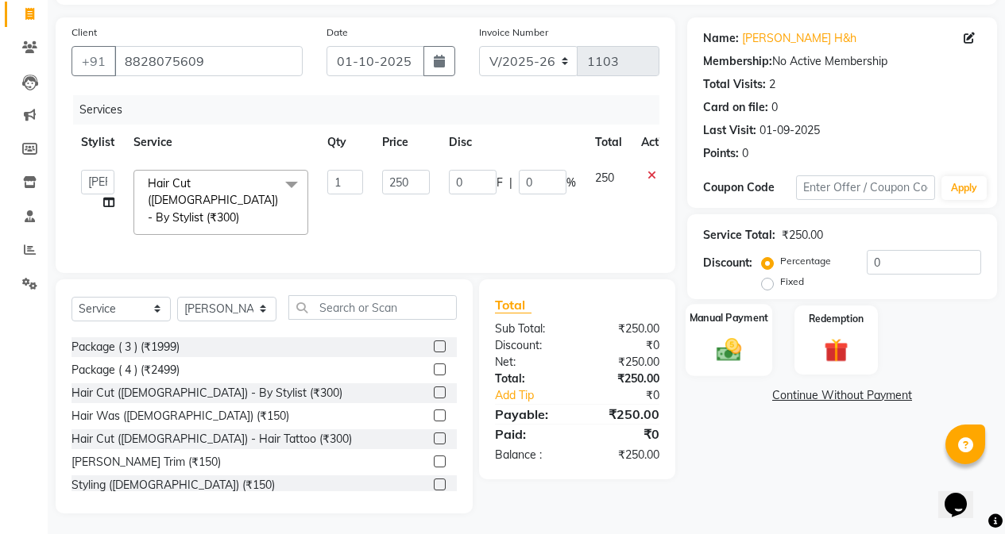
click at [717, 353] on img at bounding box center [728, 349] width 40 height 29
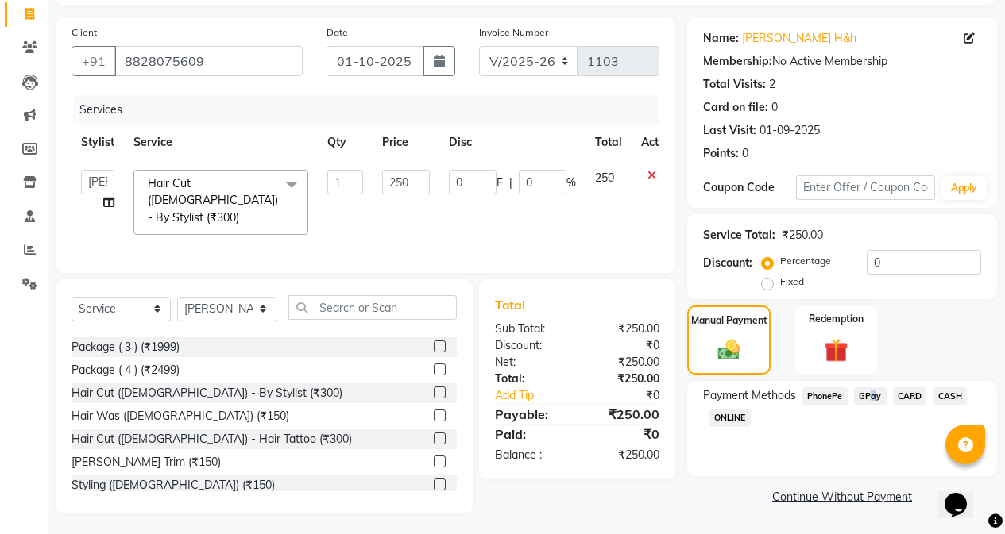
click at [869, 392] on span "GPay" at bounding box center [870, 397] width 33 height 18
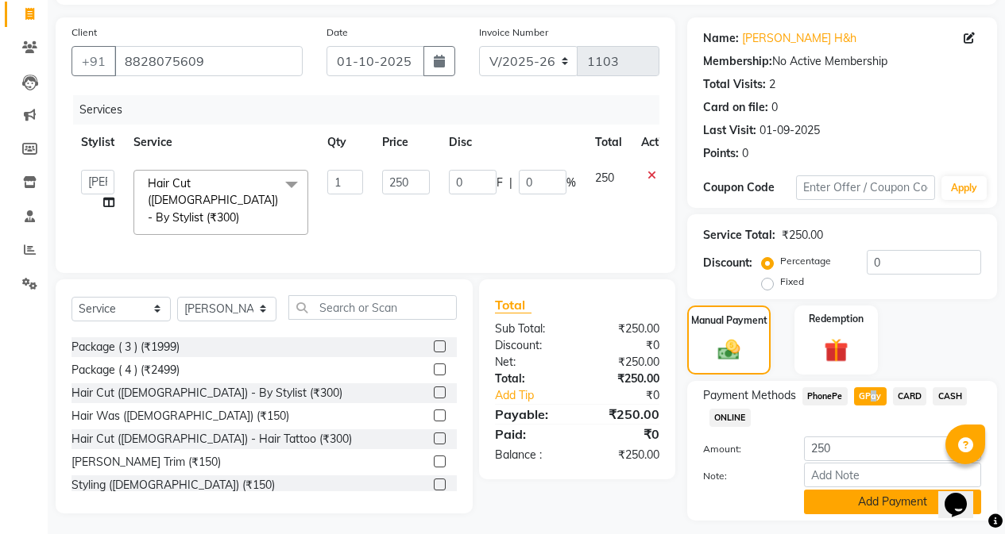
click at [858, 495] on button "Add Payment" at bounding box center [892, 502] width 177 height 25
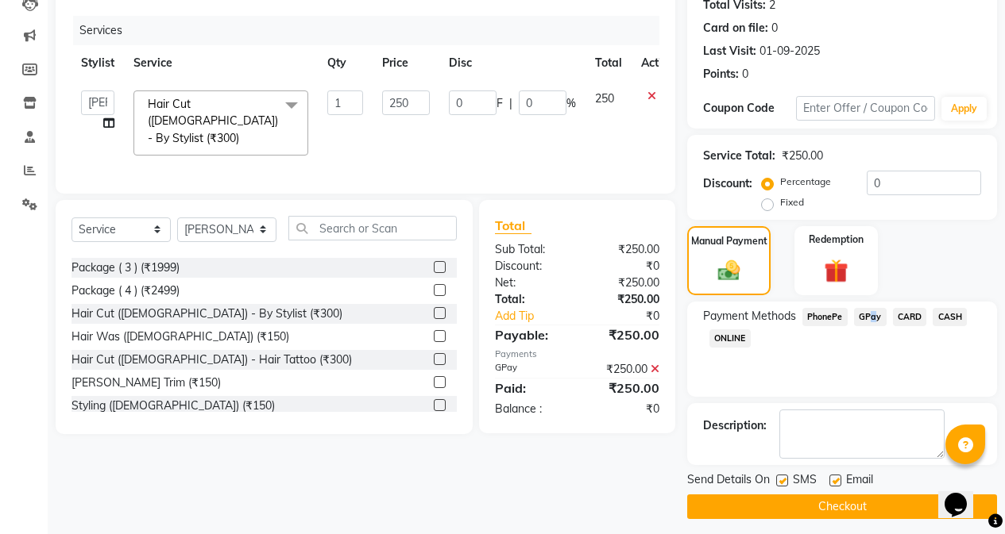
scroll to position [190, 0]
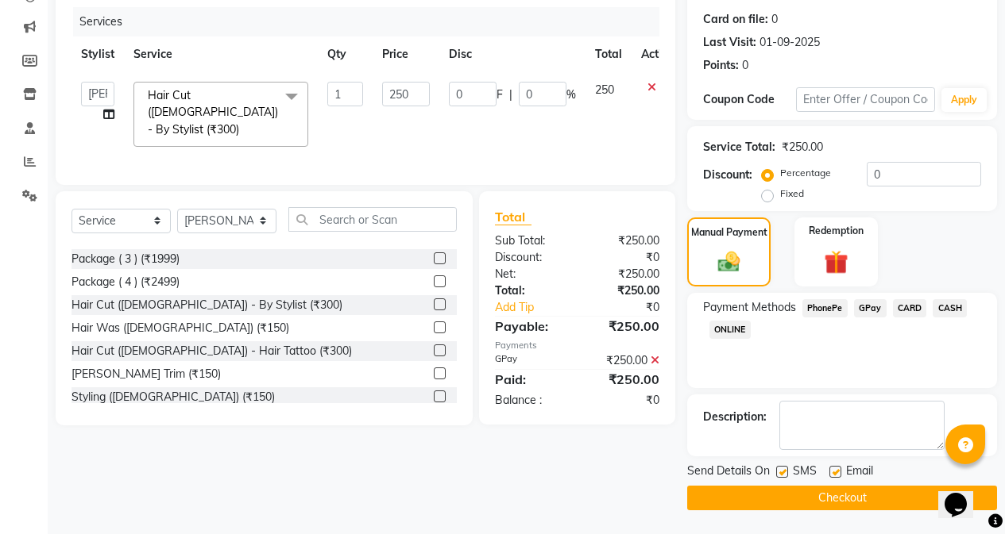
click at [781, 468] on label at bounding box center [782, 472] width 12 height 12
click at [781, 468] on input "checkbox" at bounding box center [781, 473] width 10 height 10
checkbox input "false"
click at [786, 500] on button "Checkout" at bounding box center [842, 498] width 310 height 25
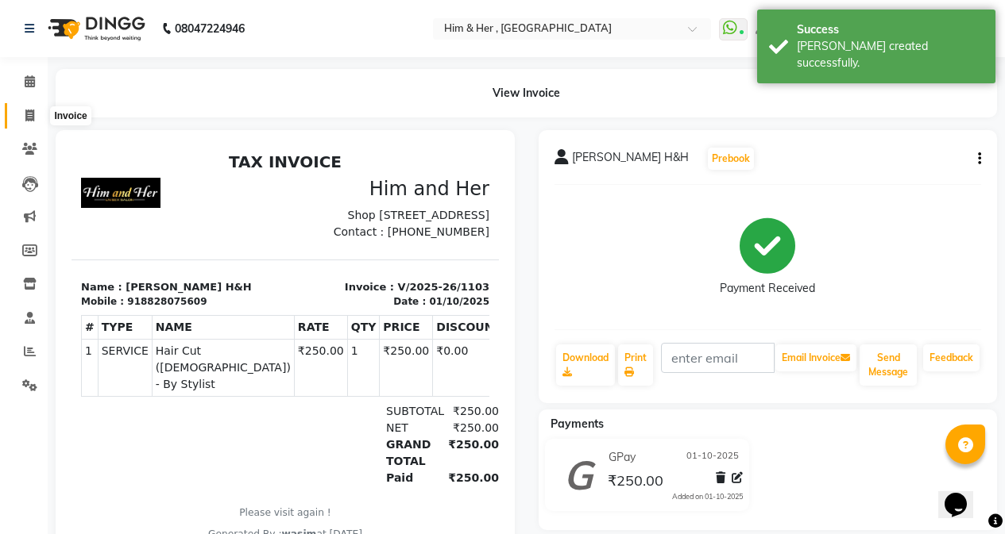
click at [32, 113] on icon at bounding box center [29, 116] width 9 height 12
select select "service"
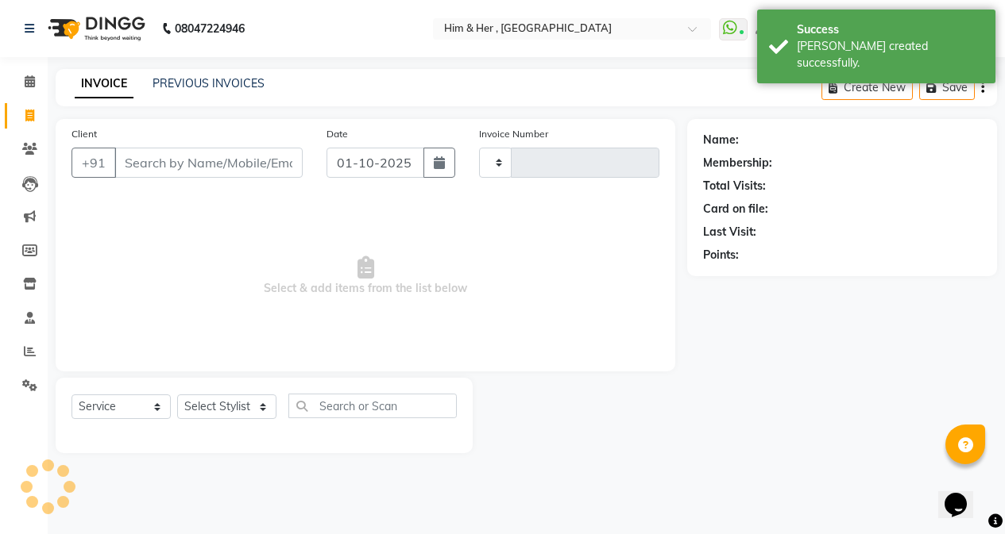
type input "1104"
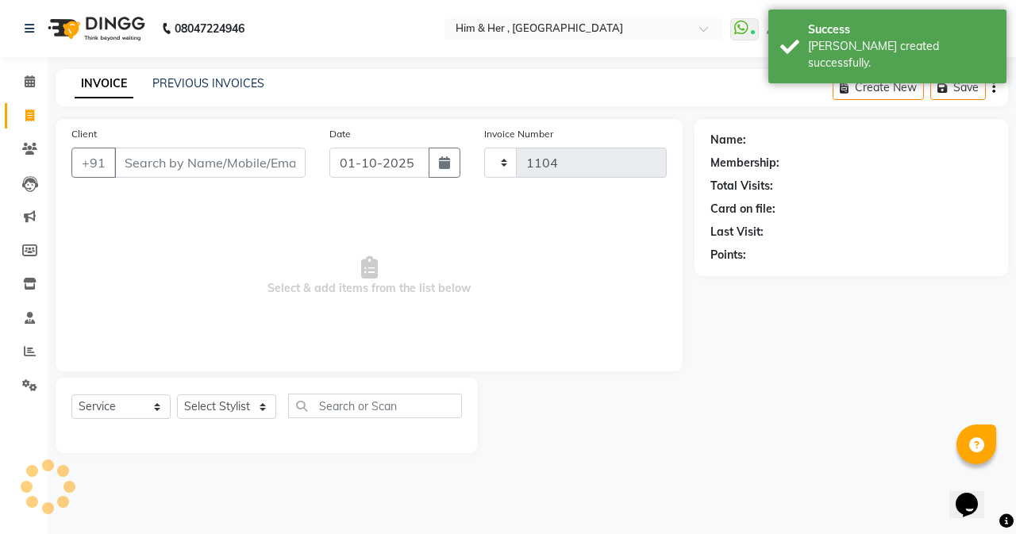
select select "5934"
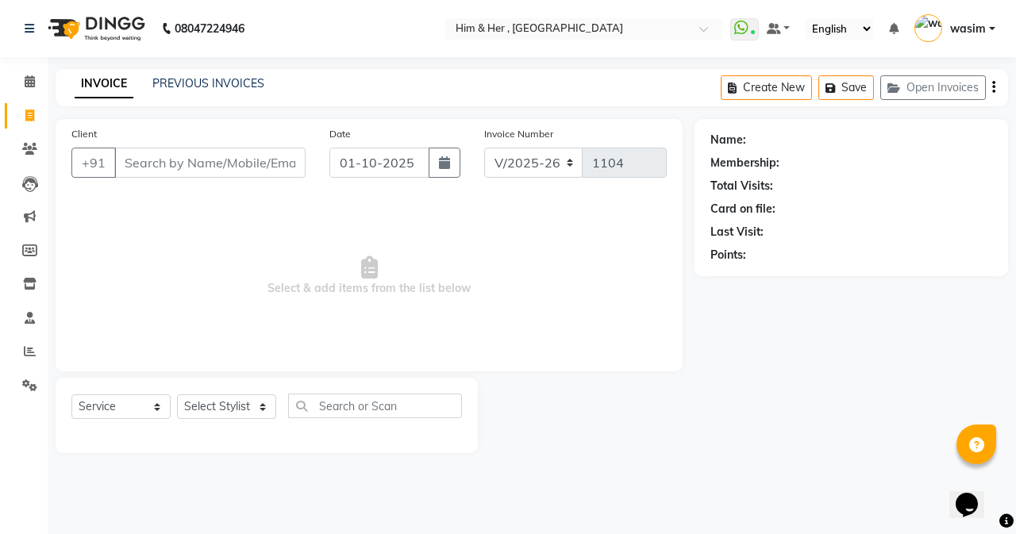
click at [184, 167] on input "Client" at bounding box center [209, 163] width 191 height 30
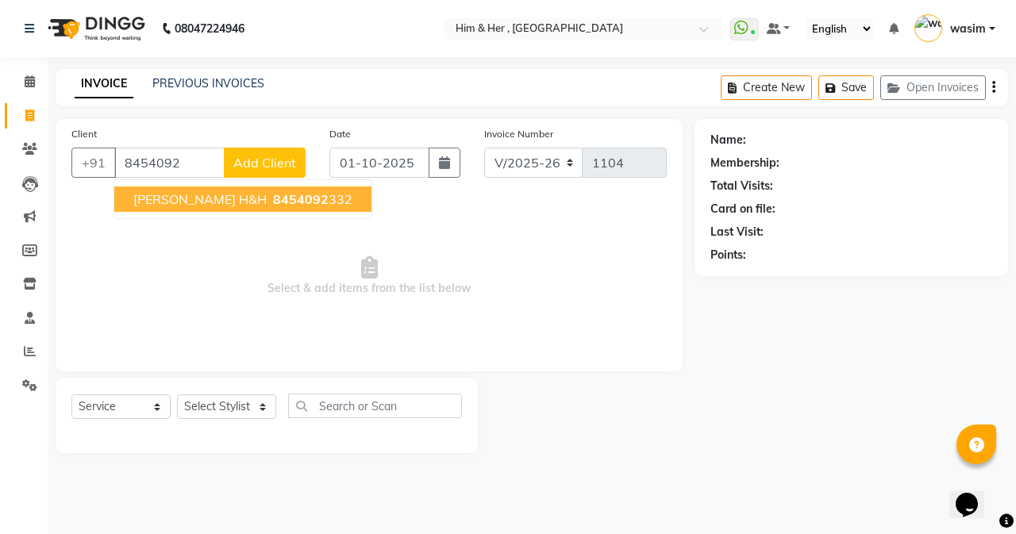
click at [193, 207] on button "[PERSON_NAME] H&H 8454092 332" at bounding box center [242, 199] width 257 height 25
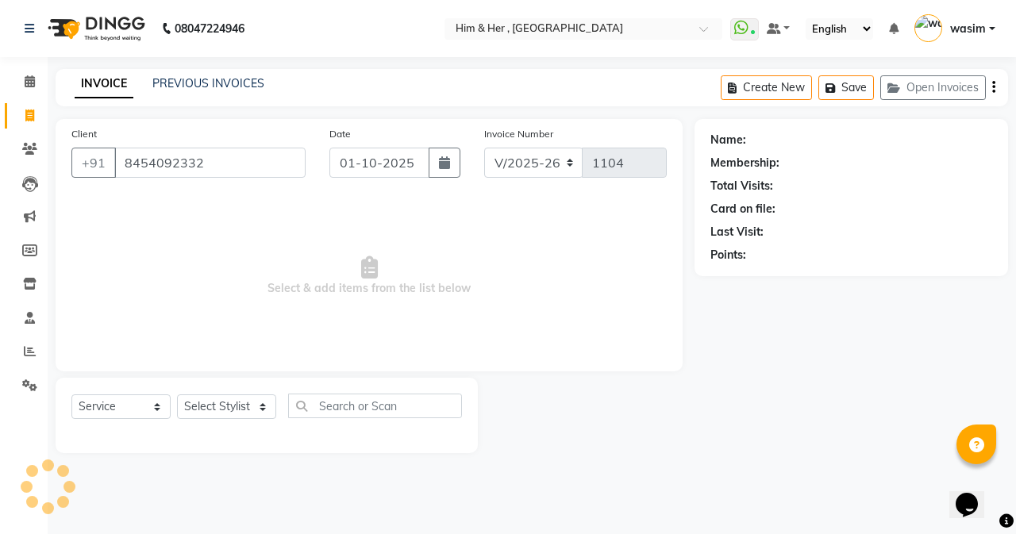
type input "8454092332"
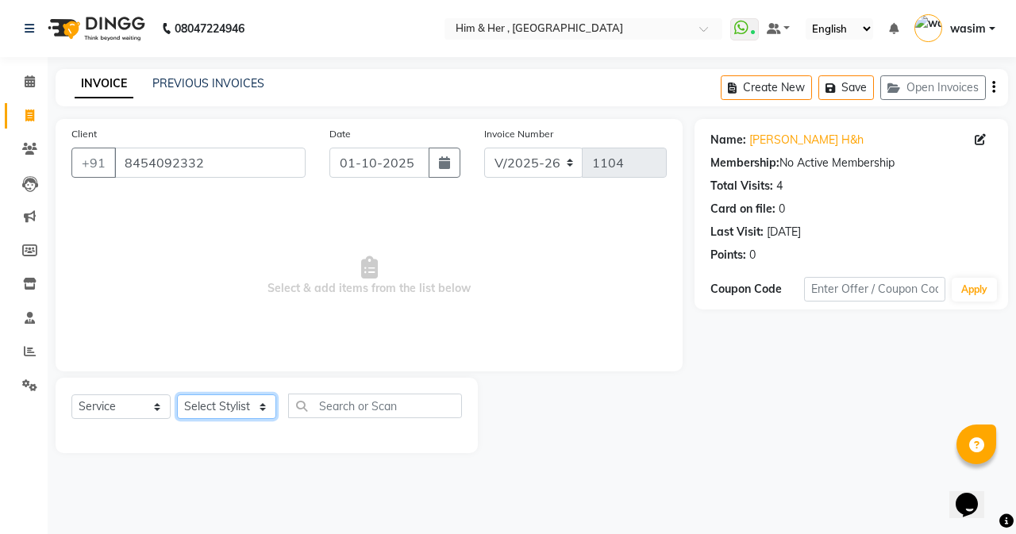
click at [216, 403] on select "Select Stylist Anam [PERSON_NAME] [PERSON_NAME]" at bounding box center [226, 407] width 99 height 25
select select "47402"
click at [177, 395] on select "Select Stylist Anam [PERSON_NAME] [PERSON_NAME]" at bounding box center [226, 407] width 99 height 25
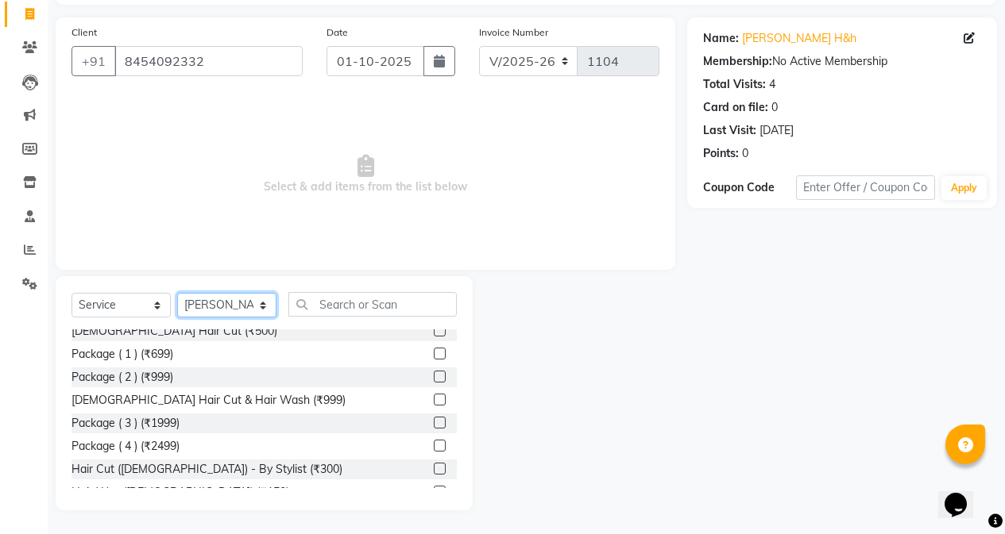
scroll to position [318, 0]
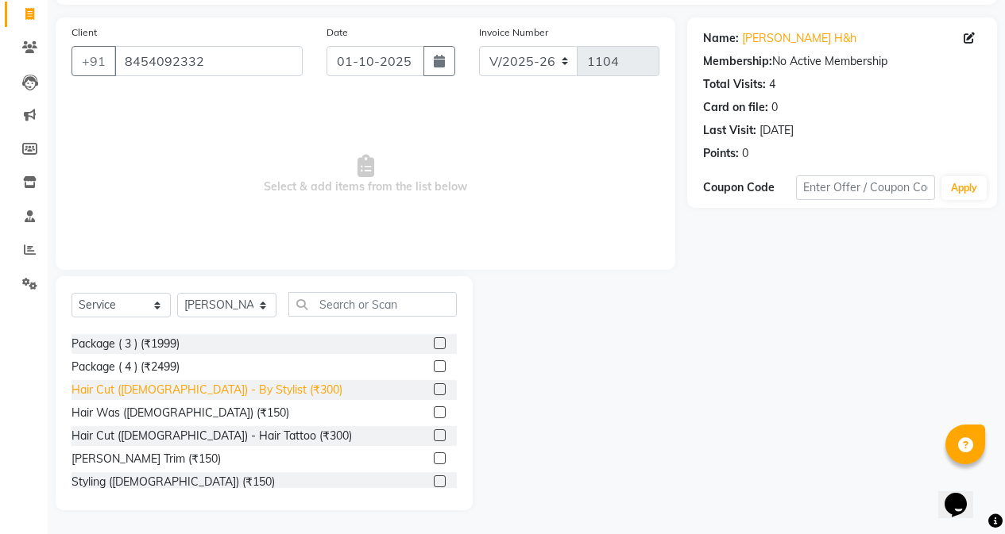
click at [211, 398] on div "Hair Cut ([DEMOGRAPHIC_DATA]) - By Stylist (₹300)" at bounding box center [206, 390] width 271 height 17
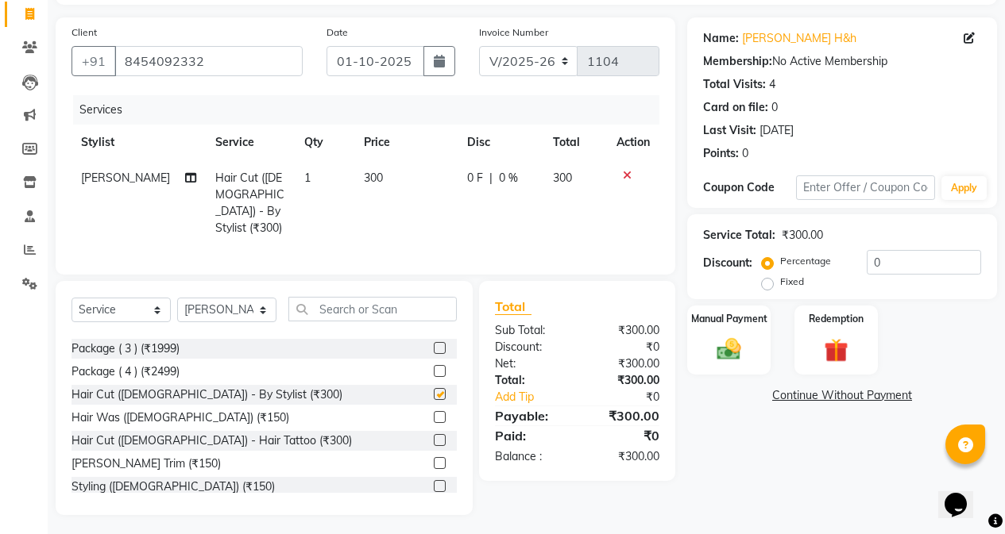
checkbox input "false"
drag, startPoint x: 382, startPoint y: 141, endPoint x: 378, endPoint y: 191, distance: 50.2
click at [381, 148] on th "Price" at bounding box center [405, 143] width 103 height 36
click at [378, 195] on td "300" at bounding box center [405, 203] width 103 height 86
select select "47402"
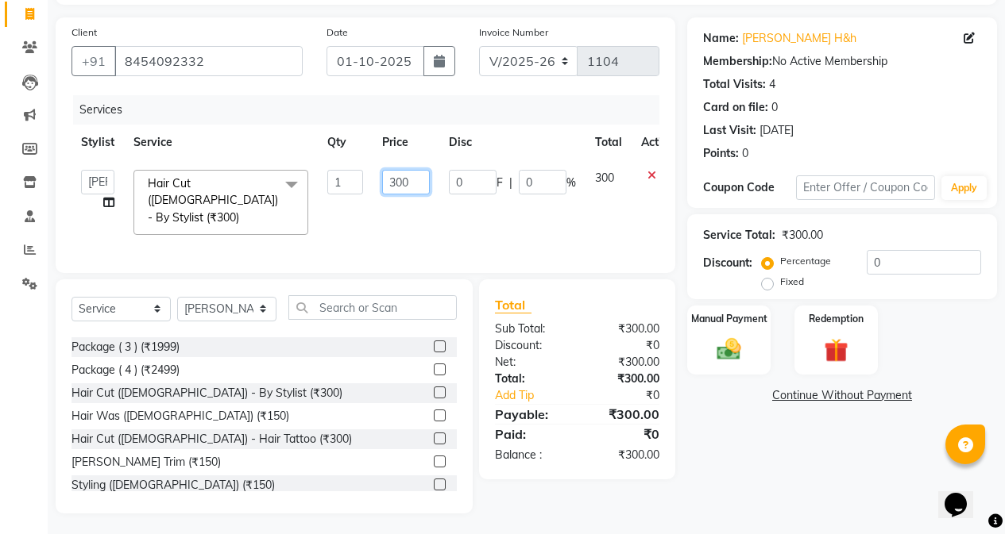
click at [397, 182] on input "300" at bounding box center [406, 182] width 48 height 25
type input "200"
click at [481, 205] on td "0 F | 0 %" at bounding box center [512, 202] width 146 height 84
select select "47402"
click at [740, 353] on img at bounding box center [728, 349] width 40 height 29
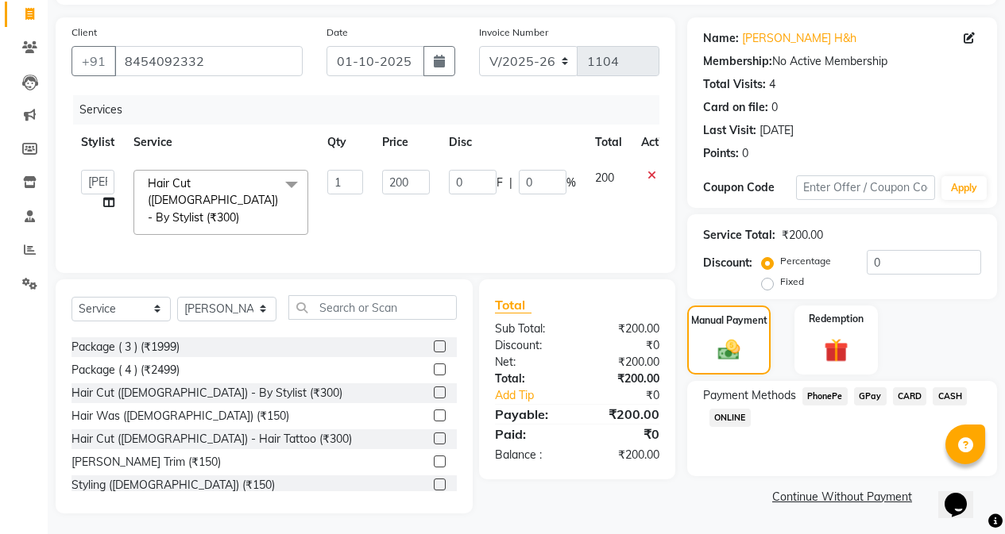
click at [866, 390] on span "GPay" at bounding box center [870, 397] width 33 height 18
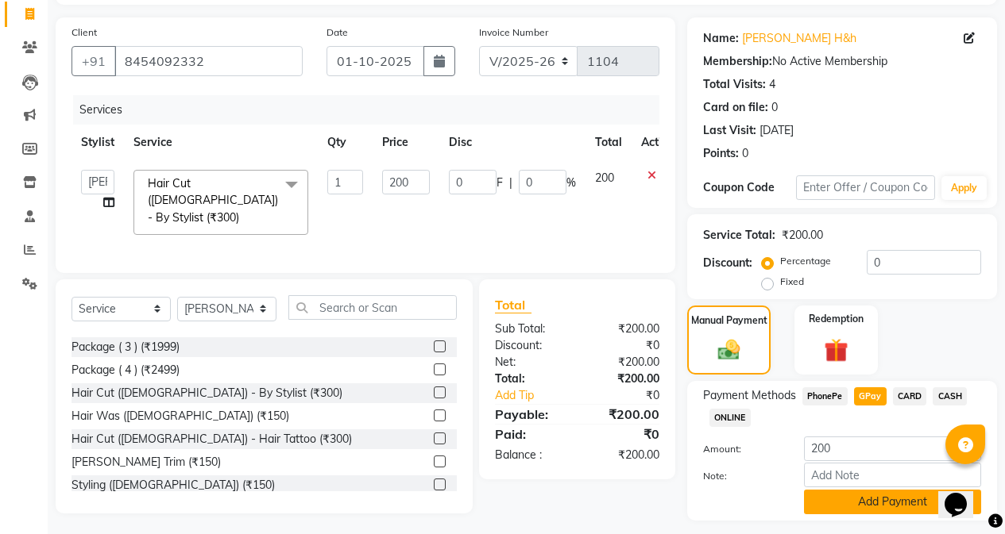
click at [900, 512] on button "Add Payment" at bounding box center [892, 502] width 177 height 25
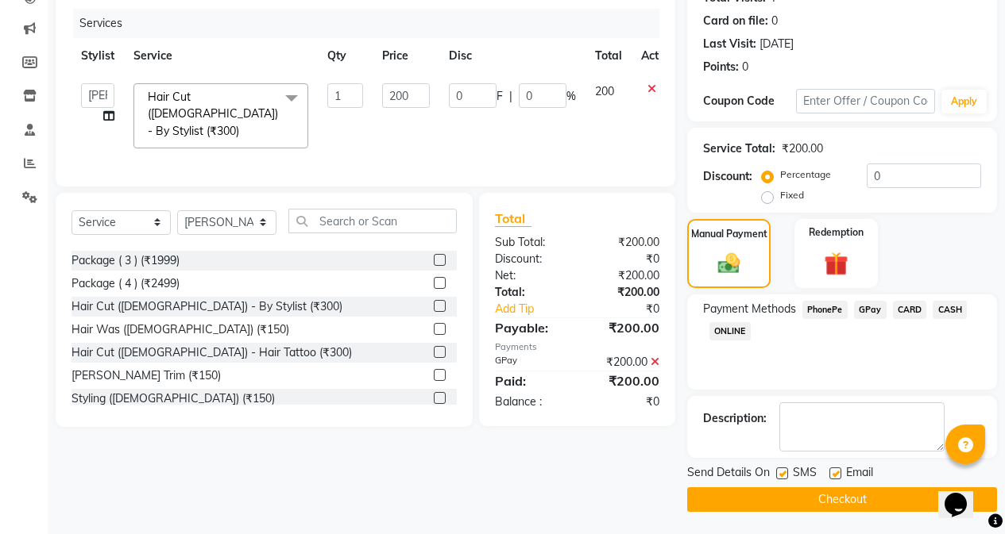
scroll to position [190, 0]
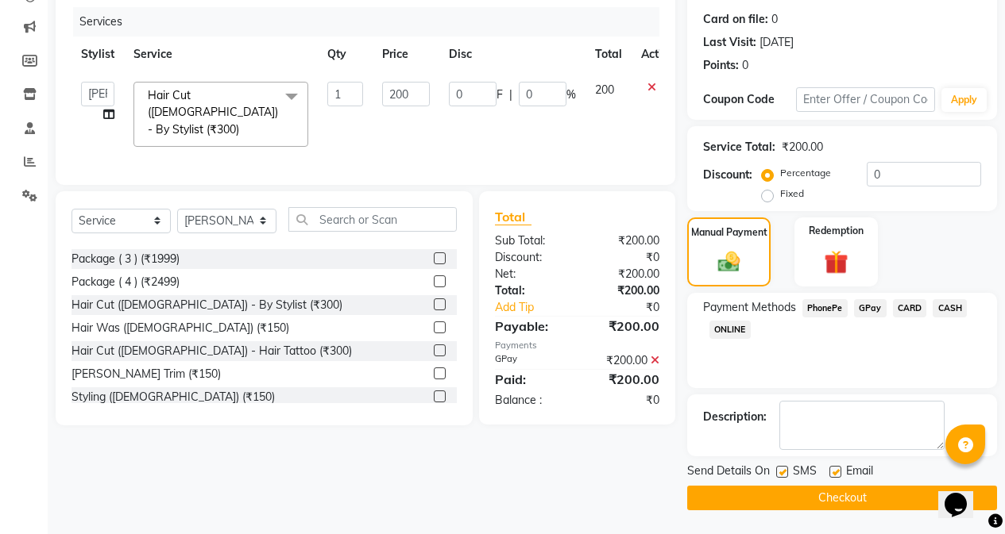
click at [779, 466] on label at bounding box center [782, 472] width 12 height 12
click at [779, 468] on input "checkbox" at bounding box center [781, 473] width 10 height 10
checkbox input "false"
click at [791, 490] on button "Checkout" at bounding box center [842, 498] width 310 height 25
